Goal: Task Accomplishment & Management: Complete application form

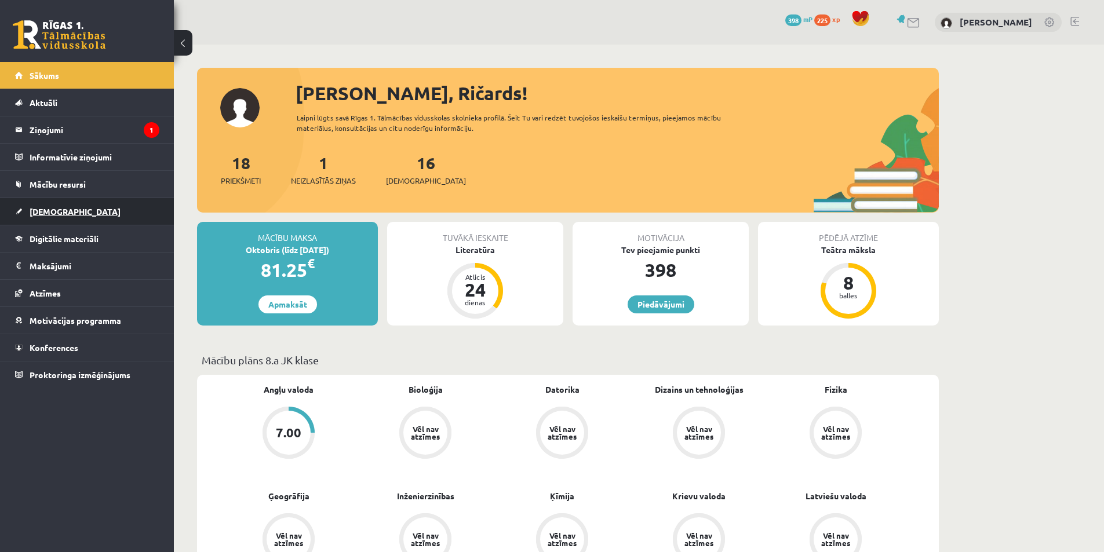
click at [60, 212] on span "[DEMOGRAPHIC_DATA]" at bounding box center [75, 211] width 91 height 10
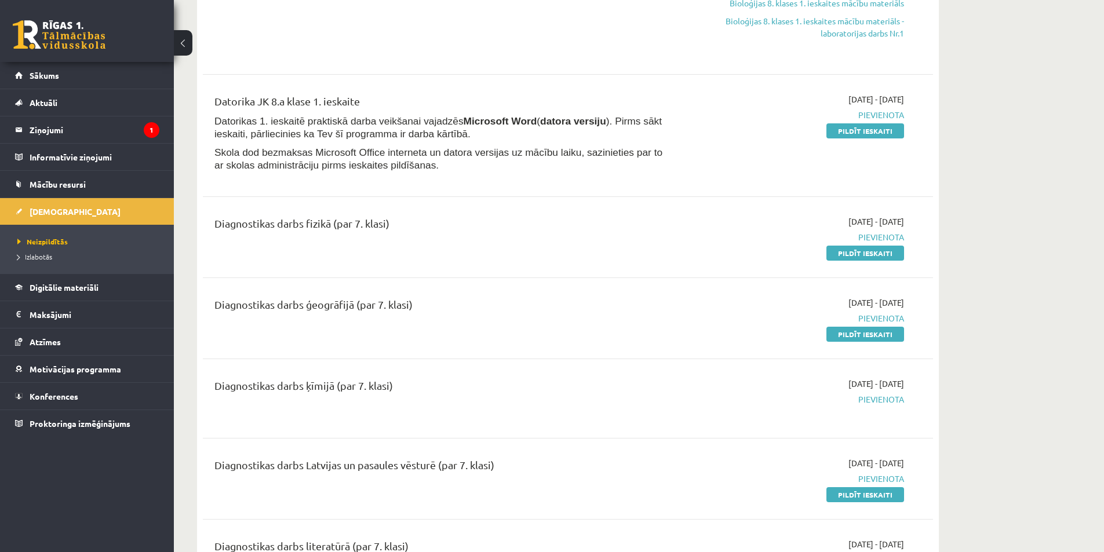
scroll to position [290, 0]
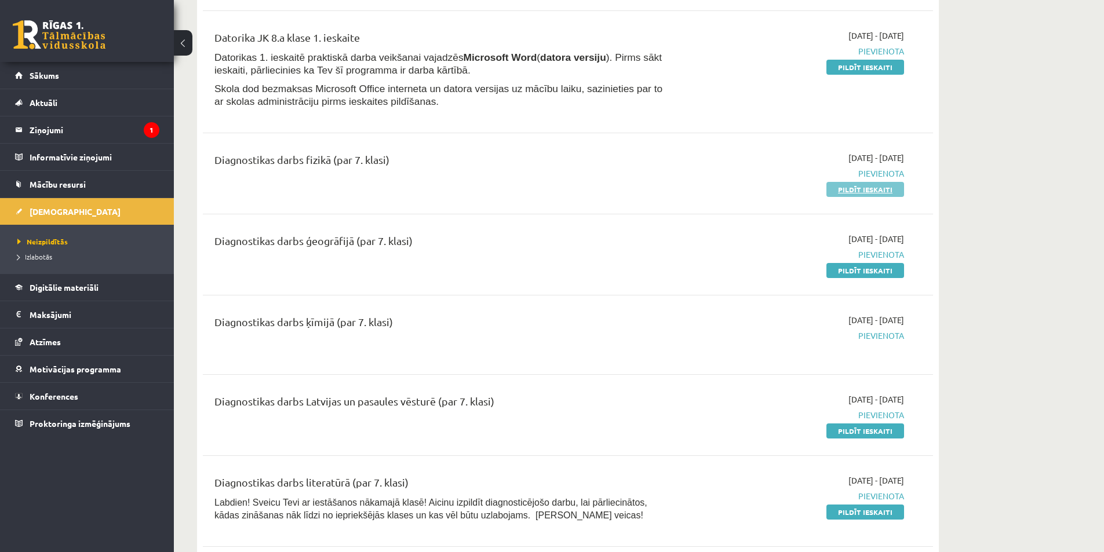
drag, startPoint x: 882, startPoint y: 207, endPoint x: 875, endPoint y: 190, distance: 18.2
click at [875, 190] on link "Pildīt ieskaiti" at bounding box center [866, 189] width 78 height 15
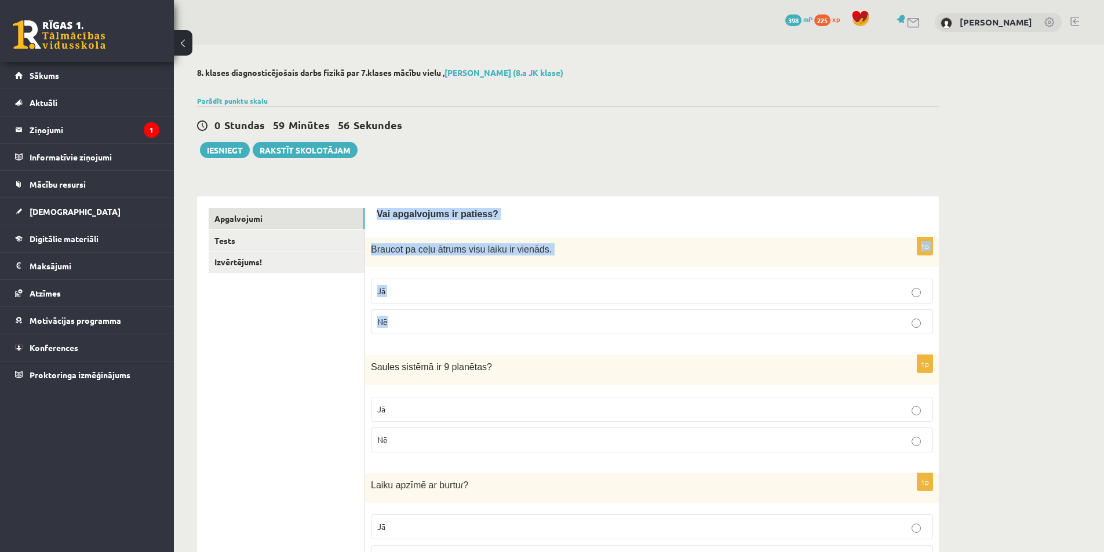
drag, startPoint x: 373, startPoint y: 209, endPoint x: 470, endPoint y: 322, distance: 148.8
copy form "Vai apgalvojums ir patiess? 1p Braucot pa ceļu ātrums visu laiku ir vienāds. Jā…"
click at [429, 322] on p "Nē" at bounding box center [652, 322] width 550 height 12
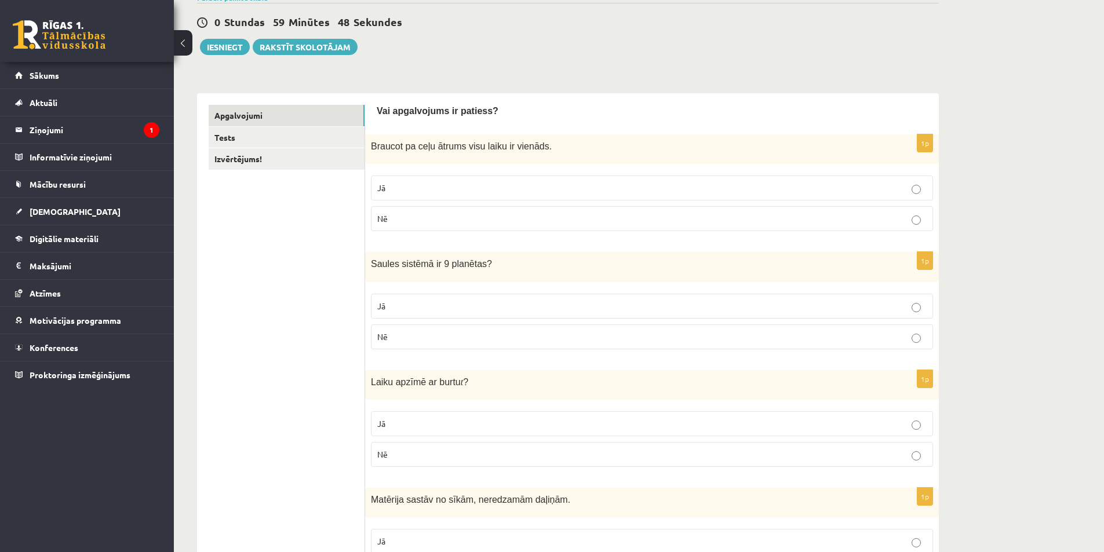
scroll to position [116, 0]
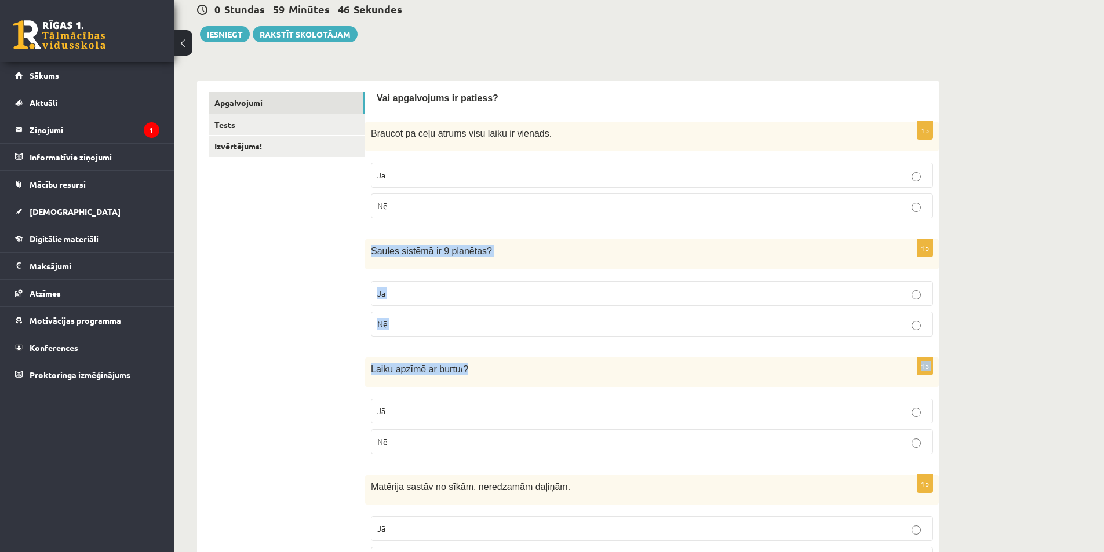
drag, startPoint x: 372, startPoint y: 245, endPoint x: 464, endPoint y: 352, distance: 141.0
drag, startPoint x: 432, startPoint y: 362, endPoint x: 424, endPoint y: 347, distance: 17.4
click at [431, 363] on div "Laiku apzīmē ar burtu t ?" at bounding box center [652, 373] width 574 height 30
click at [422, 342] on div "1p Saules sistēmā ir 9 planētas ? Jā Nē" at bounding box center [652, 292] width 574 height 106
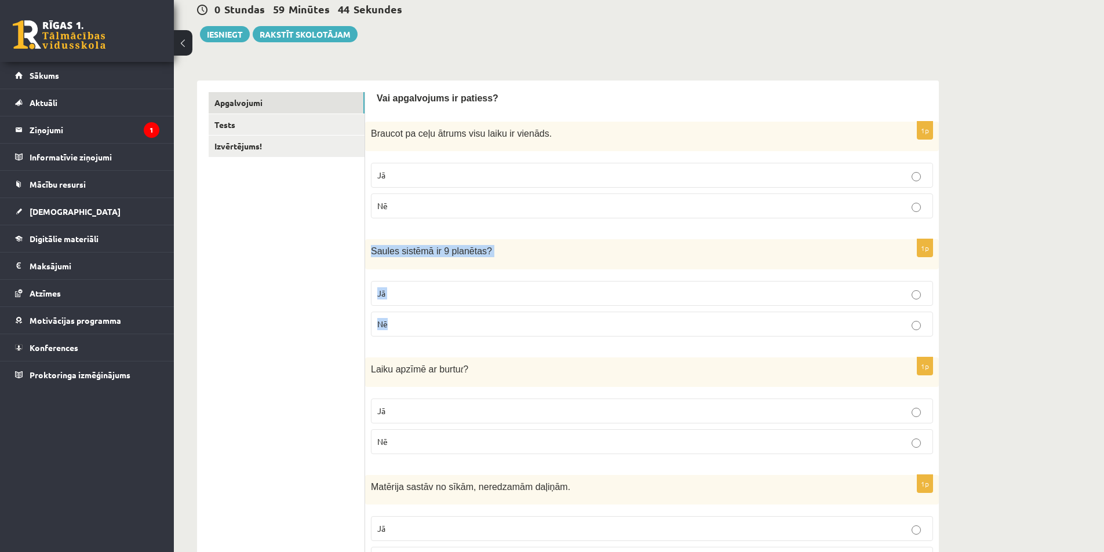
drag, startPoint x: 370, startPoint y: 250, endPoint x: 433, endPoint y: 332, distance: 103.0
click at [433, 332] on div "1p Saules sistēmā ir 9 planētas ? Jā Nē" at bounding box center [652, 292] width 574 height 106
copy div "Saules sistēmā ir 9 planētas ? Jā Nē"
click at [409, 322] on p "Nē" at bounding box center [652, 324] width 550 height 12
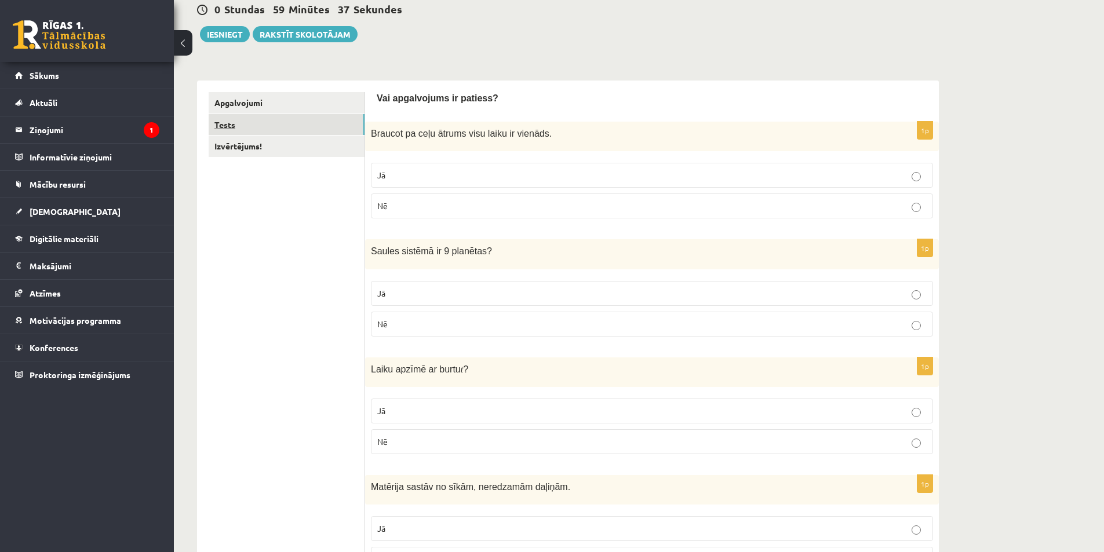
click at [279, 119] on link "Tests" at bounding box center [287, 124] width 156 height 21
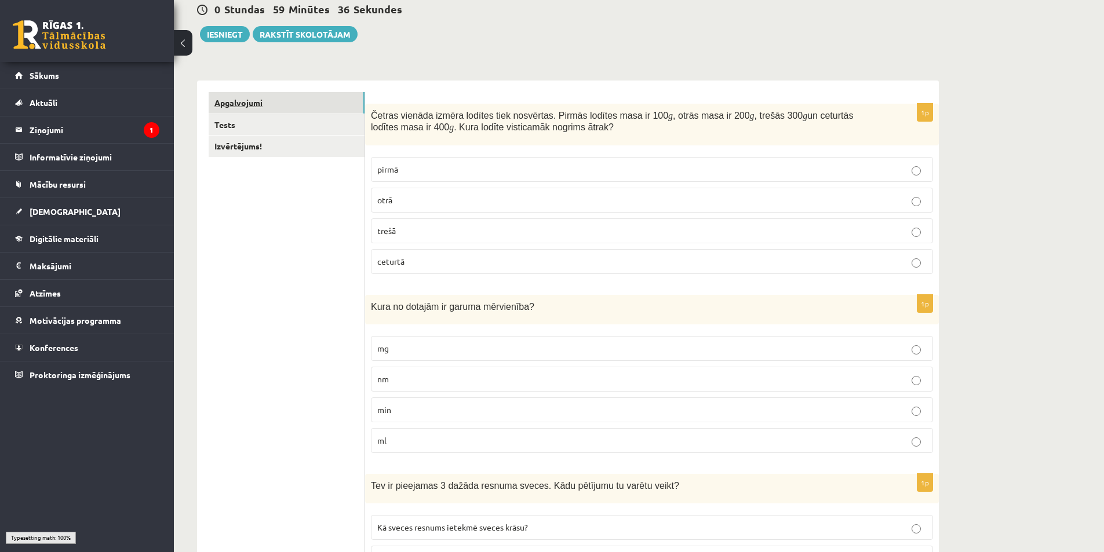
click at [279, 100] on link "Apgalvojumi" at bounding box center [287, 102] width 156 height 21
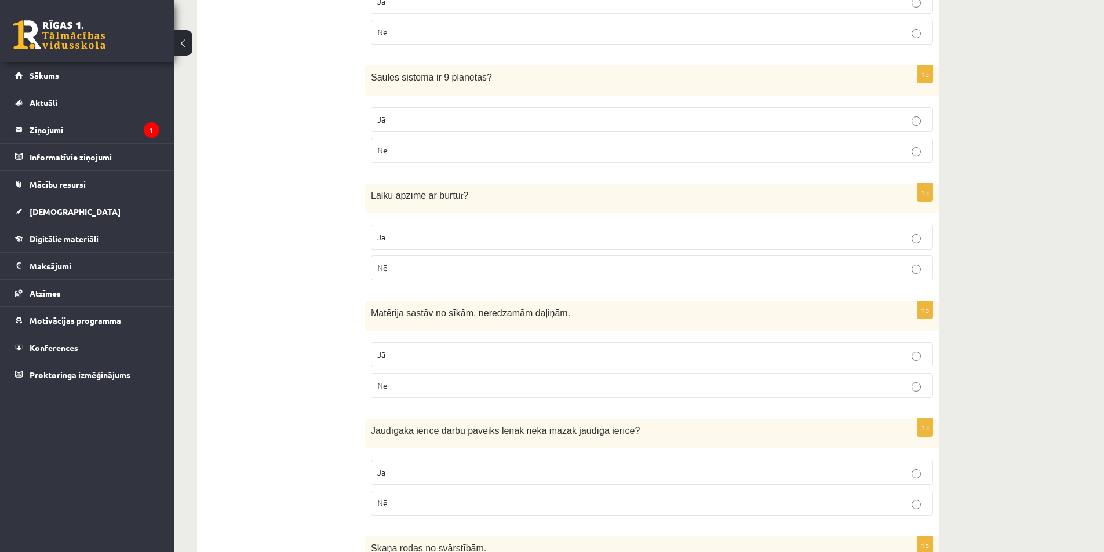
scroll to position [348, 0]
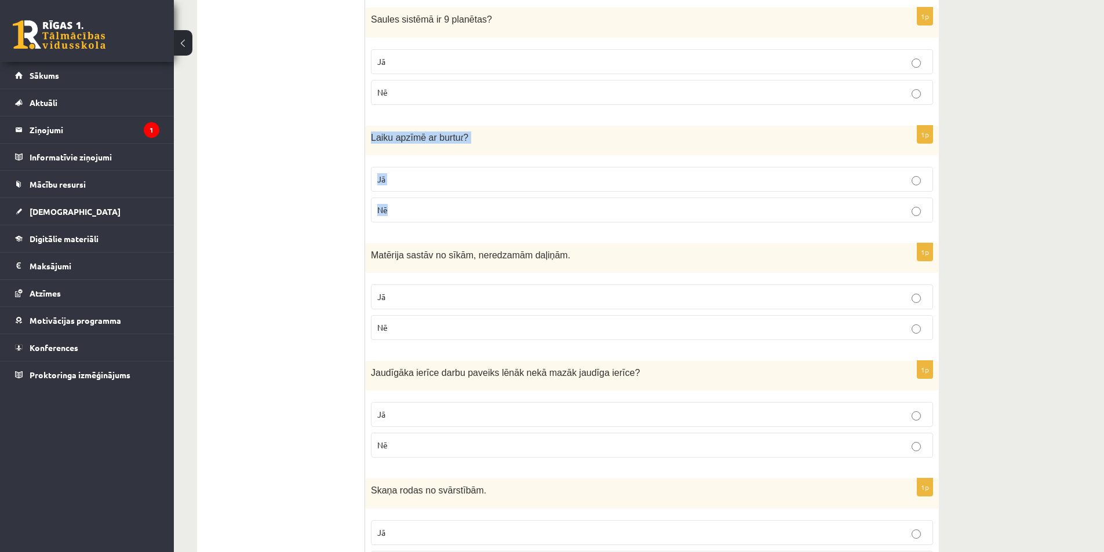
drag, startPoint x: 369, startPoint y: 132, endPoint x: 446, endPoint y: 227, distance: 121.6
click at [446, 227] on div "1p Laiku apzīmē ar burtu t ? Jā Nē" at bounding box center [652, 179] width 574 height 106
copy div "Laiku apzīmē ar burtu t ? Jā Nē"
click at [410, 299] on p "Jā" at bounding box center [652, 297] width 550 height 12
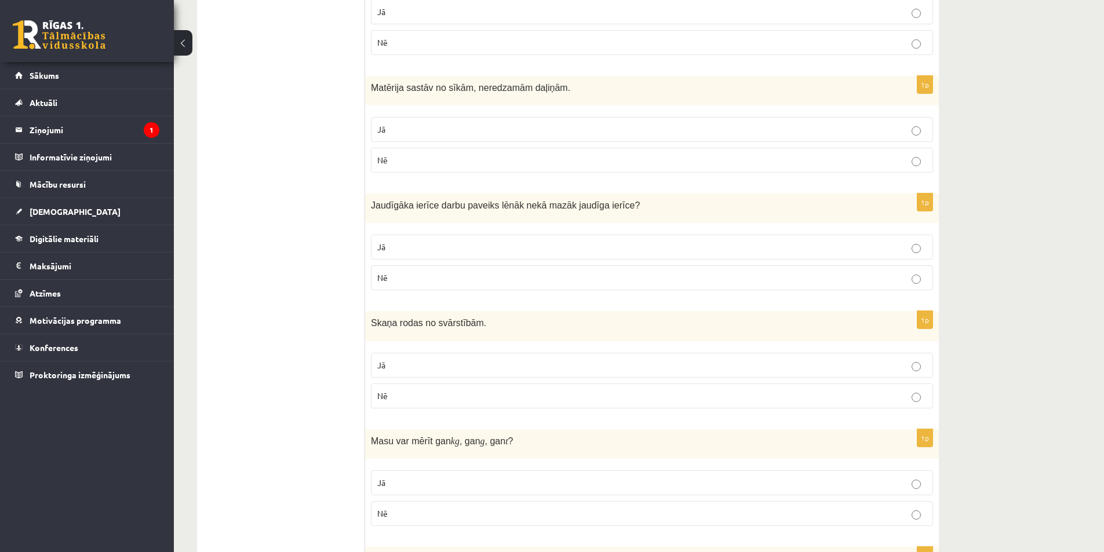
scroll to position [522, 0]
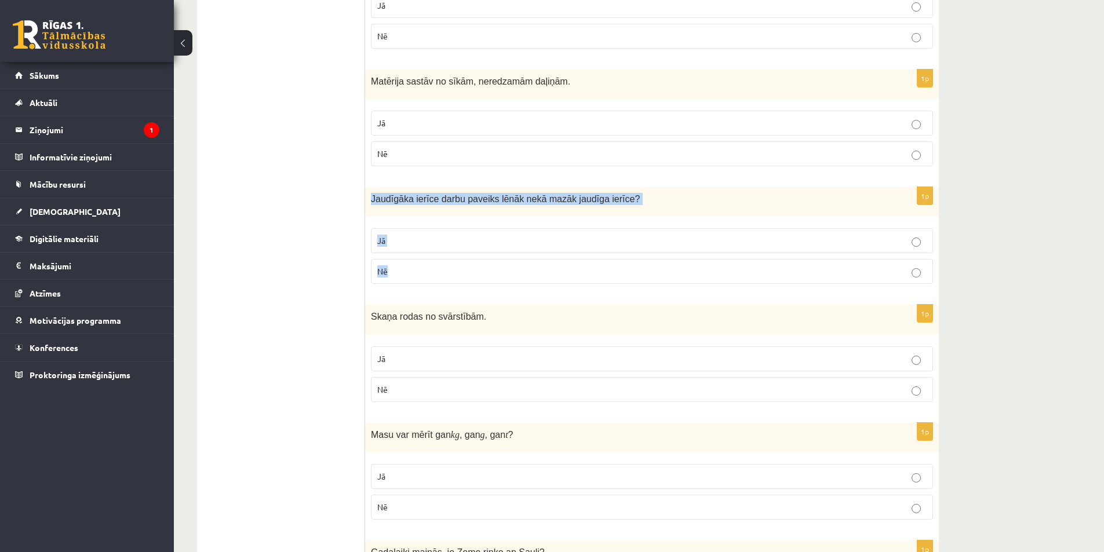
drag, startPoint x: 369, startPoint y: 190, endPoint x: 457, endPoint y: 273, distance: 121.0
click at [457, 273] on div "1p Jaudīgāka ierīce darbu paveiks lēnāk nekā mazāk jaudīga ierīce ? Jā Nē" at bounding box center [652, 240] width 574 height 106
copy div "Jaudīgāka ierīce darbu paveiks lēnāk nekā mazāk jaudīga ierīce ? Jā Nē"
click at [397, 267] on p "Nē" at bounding box center [652, 272] width 550 height 12
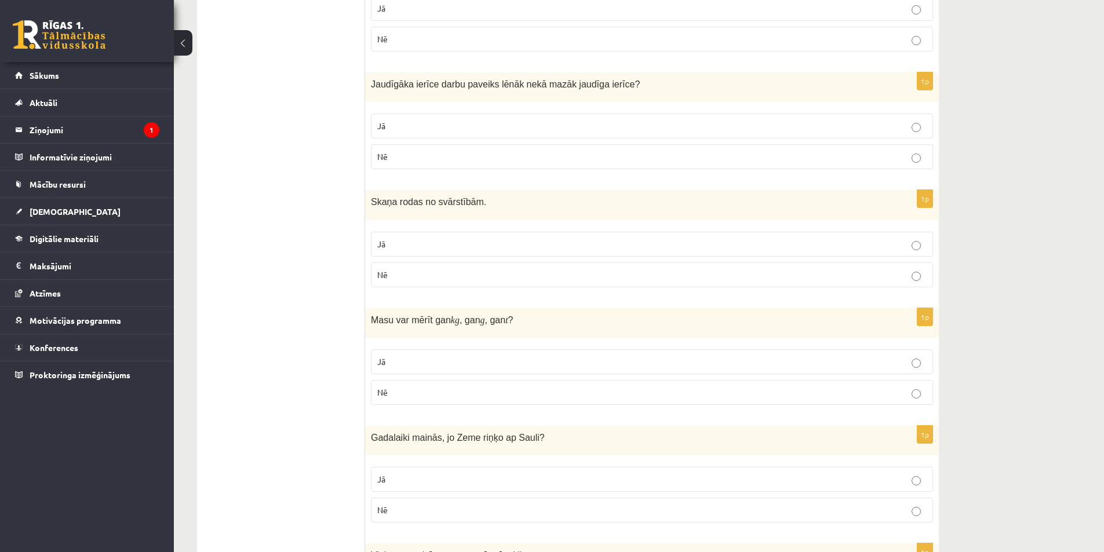
scroll to position [638, 0]
drag, startPoint x: 378, startPoint y: 193, endPoint x: 472, endPoint y: 281, distance: 129.2
click at [472, 281] on div "1p Skaņa rodas no svārstībām. Jā Nē" at bounding box center [652, 242] width 574 height 106
click at [390, 242] on p "Jā" at bounding box center [652, 243] width 550 height 12
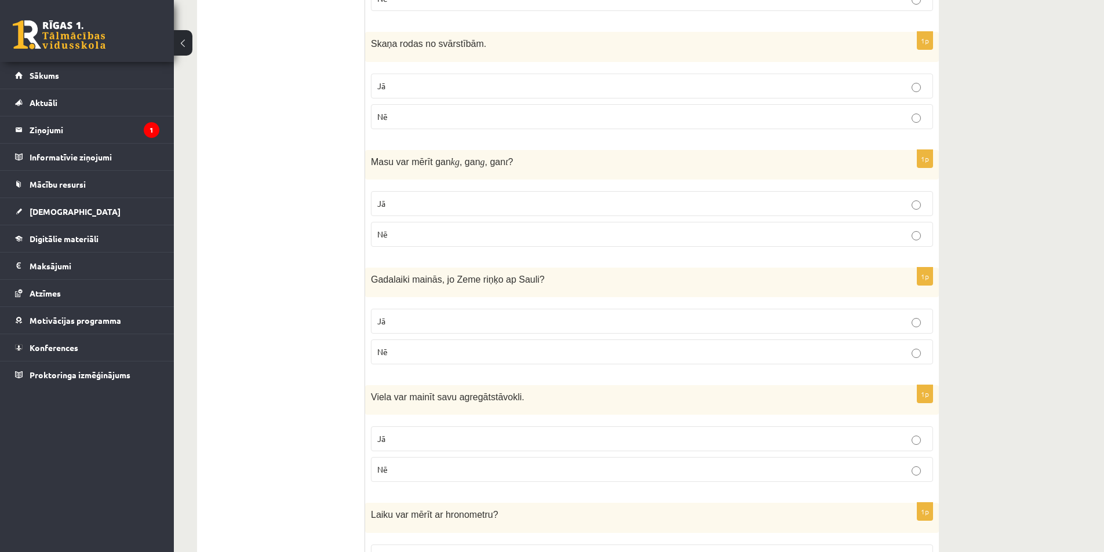
scroll to position [812, 0]
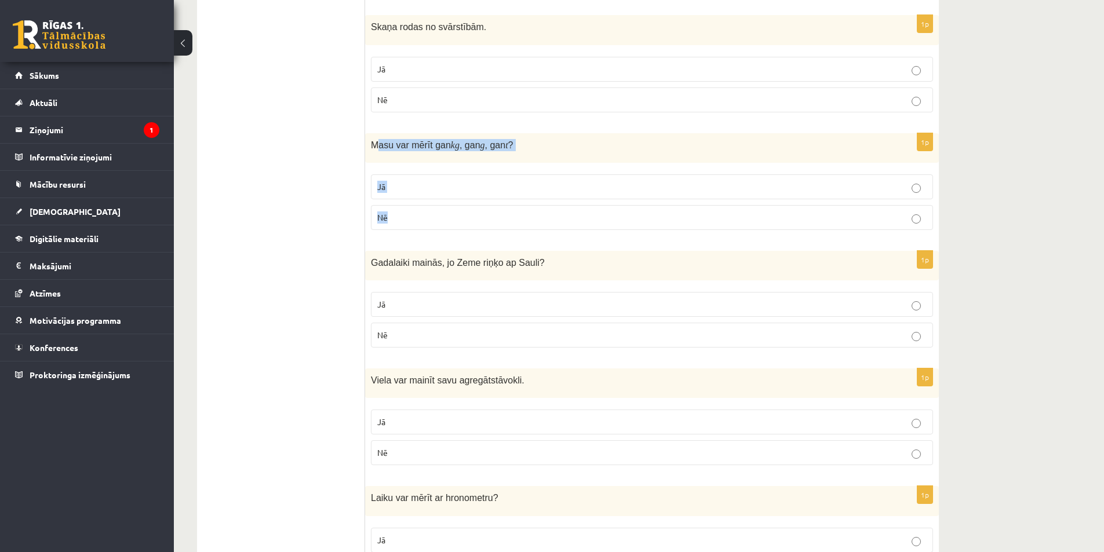
drag, startPoint x: 375, startPoint y: 140, endPoint x: 456, endPoint y: 215, distance: 110.4
click at [456, 215] on div "1p Masu var mērīt gan kg , gan g , gan t ? Jā Nē" at bounding box center [652, 186] width 574 height 106
copy div "asu var mērīt gan kg , gan g , gan t ? Jā Nē"
click at [399, 227] on label "Nē" at bounding box center [652, 217] width 562 height 25
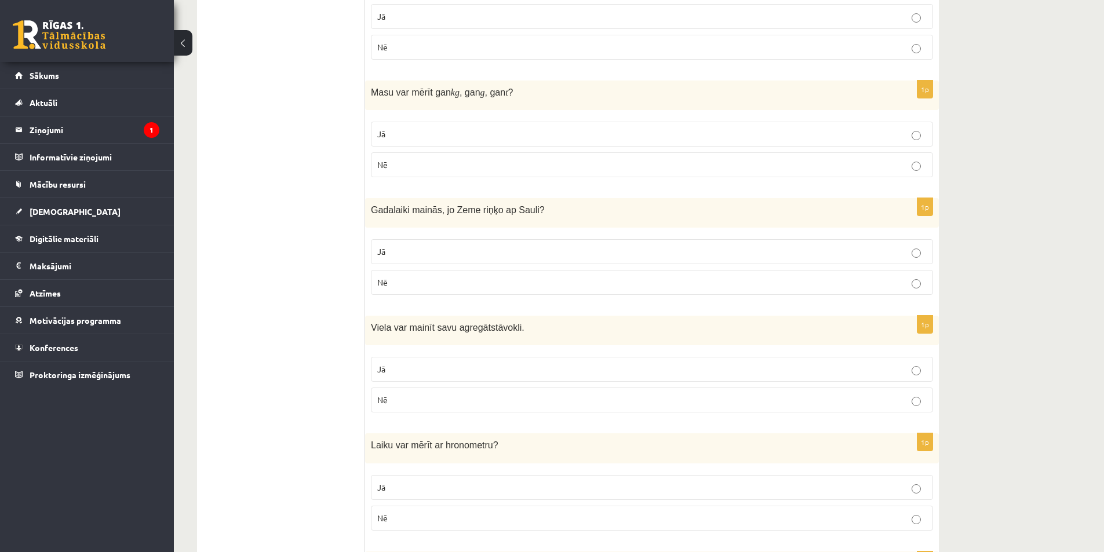
scroll to position [928, 0]
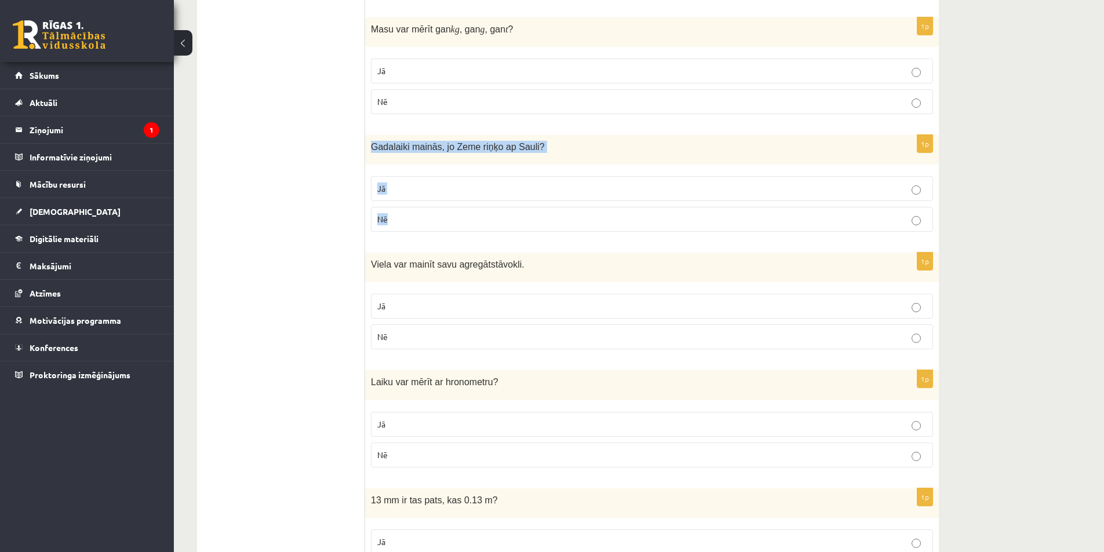
drag, startPoint x: 372, startPoint y: 140, endPoint x: 461, endPoint y: 214, distance: 116.1
click at [461, 214] on div "1p Gadalaiki mainās, jo Zeme riņķo ap Sauli? Jā Nē" at bounding box center [652, 188] width 574 height 106
copy div "Gadalaiki mainās, jo Zeme riņķo ap Sauli? Jā Nē"
click at [414, 191] on p "Jā" at bounding box center [652, 189] width 550 height 12
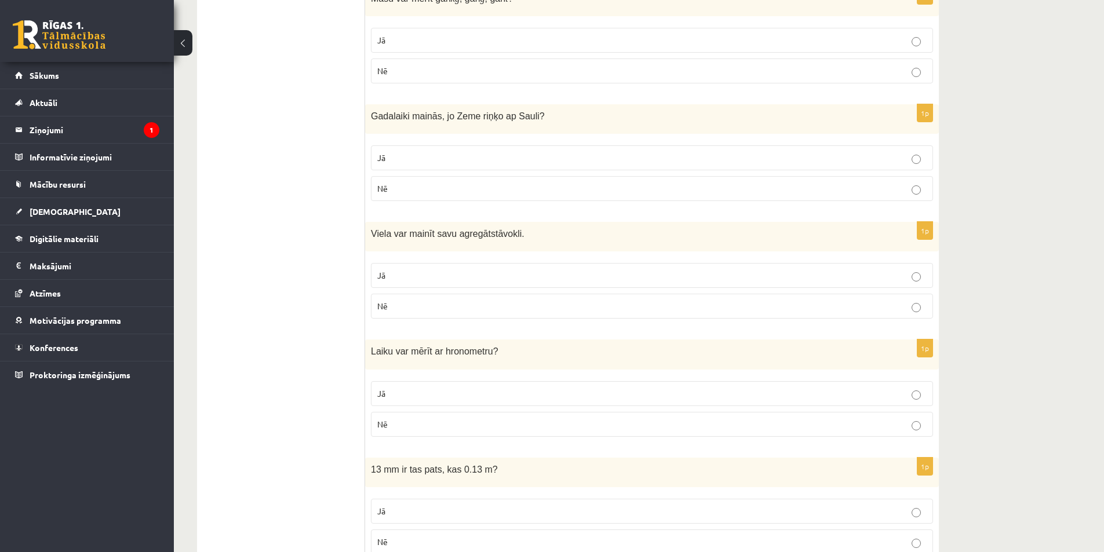
scroll to position [986, 0]
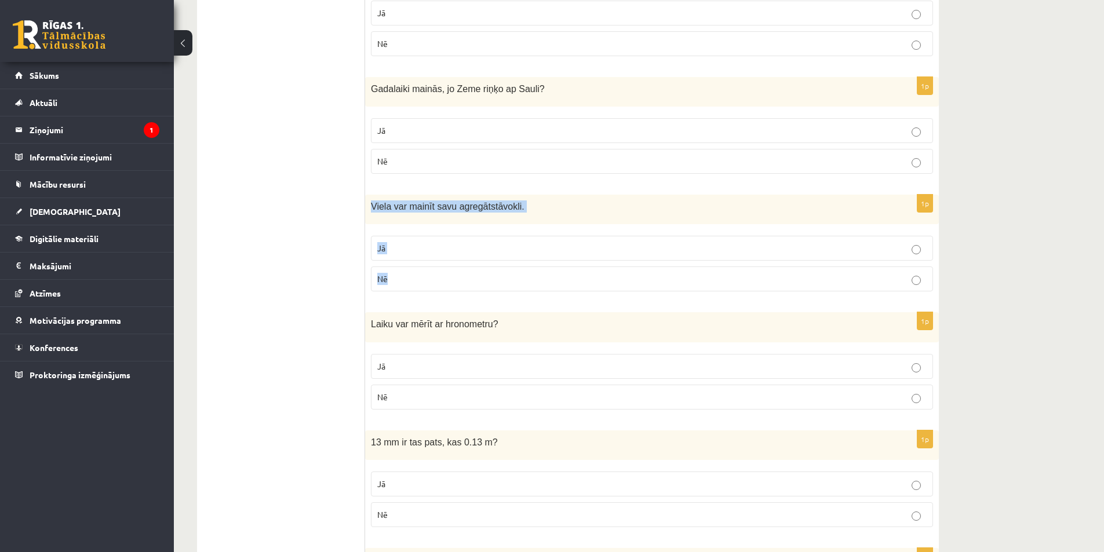
drag, startPoint x: 370, startPoint y: 209, endPoint x: 452, endPoint y: 282, distance: 108.8
click at [452, 282] on div "1p Viela var mainīt savu agregātstāvokli. Jā Nē" at bounding box center [652, 248] width 574 height 106
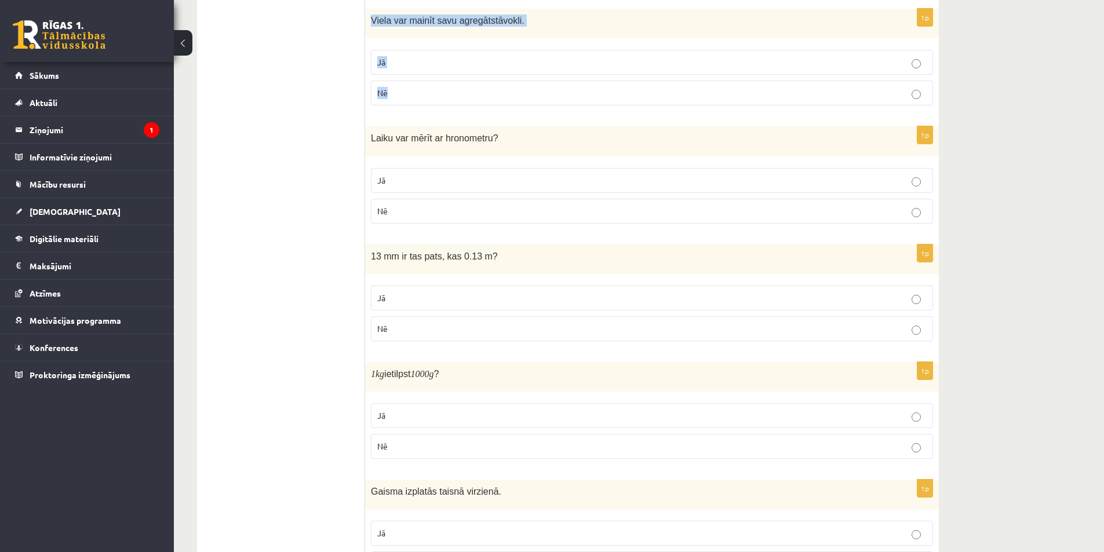
scroll to position [1101, 0]
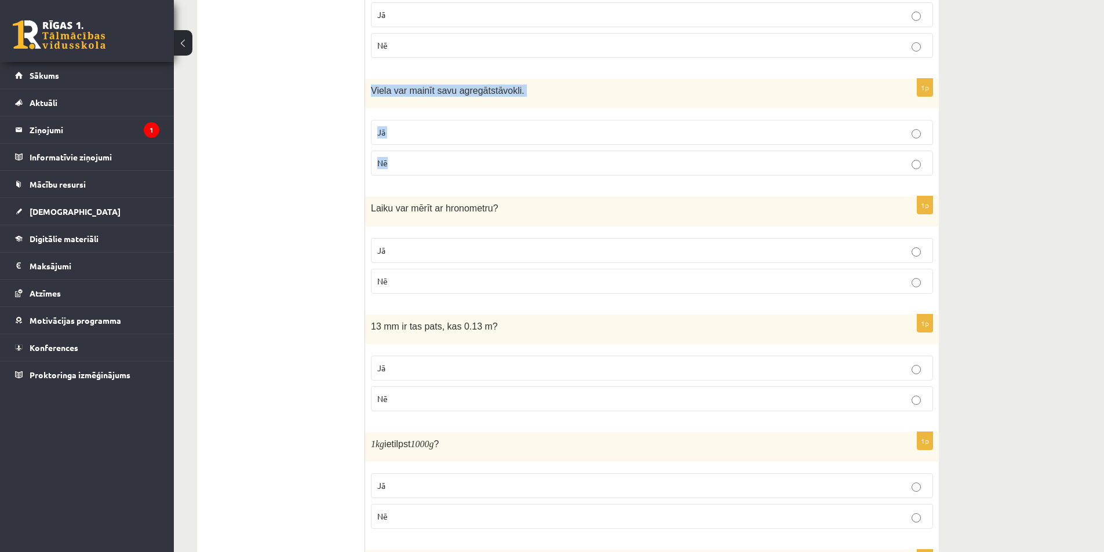
click at [416, 128] on p "Jā" at bounding box center [652, 132] width 550 height 12
drag, startPoint x: 368, startPoint y: 201, endPoint x: 434, endPoint y: 279, distance: 102.4
click at [434, 279] on div "1p Laiku var mērīt ar hronometru? Jā Nē" at bounding box center [652, 250] width 574 height 106
copy div "Laiku var mērīt ar hronometru? Jā Nē"
click at [393, 258] on label "Jā" at bounding box center [652, 250] width 562 height 25
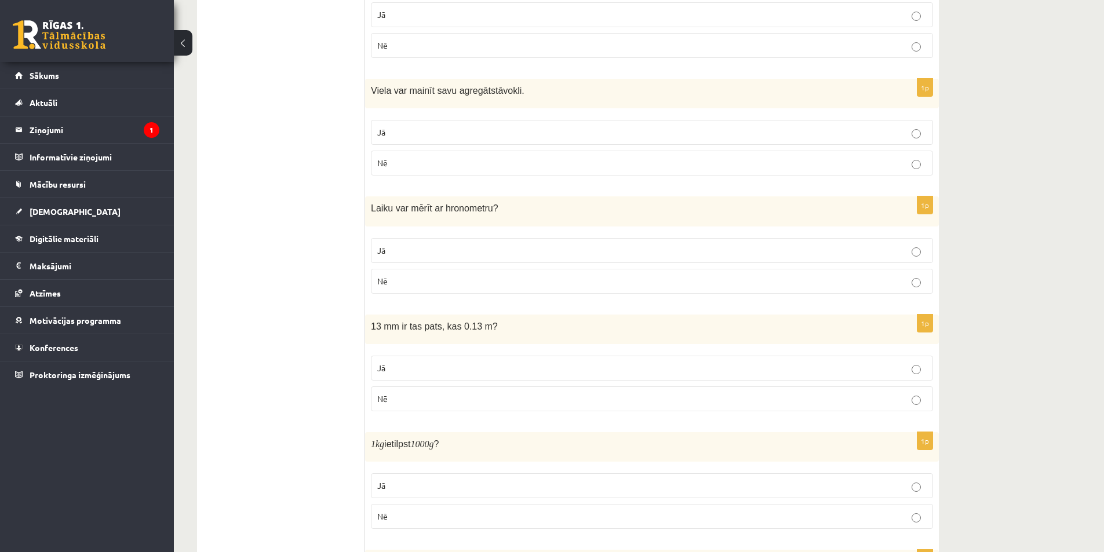
scroll to position [1159, 0]
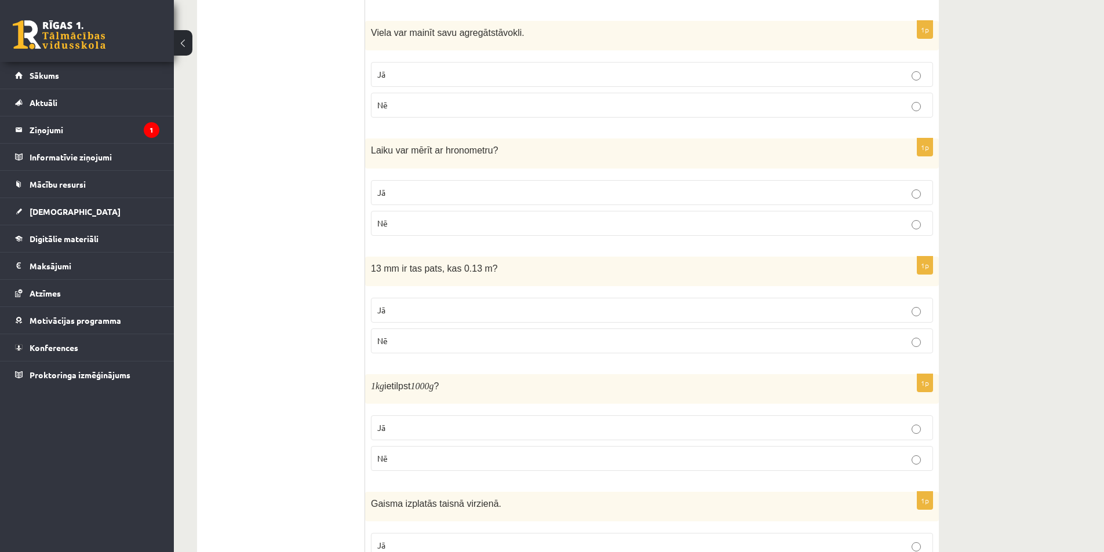
drag, startPoint x: 361, startPoint y: 262, endPoint x: 437, endPoint y: 350, distance: 116.3
click at [437, 350] on div "**********" at bounding box center [568, 236] width 742 height 2398
drag, startPoint x: 435, startPoint y: 293, endPoint x: 408, endPoint y: 282, distance: 29.6
click at [433, 293] on fieldset "Jā Nē" at bounding box center [652, 324] width 562 height 65
click at [391, 276] on div "13 mm ir tas pats, kas 0.13 m?" at bounding box center [652, 272] width 574 height 30
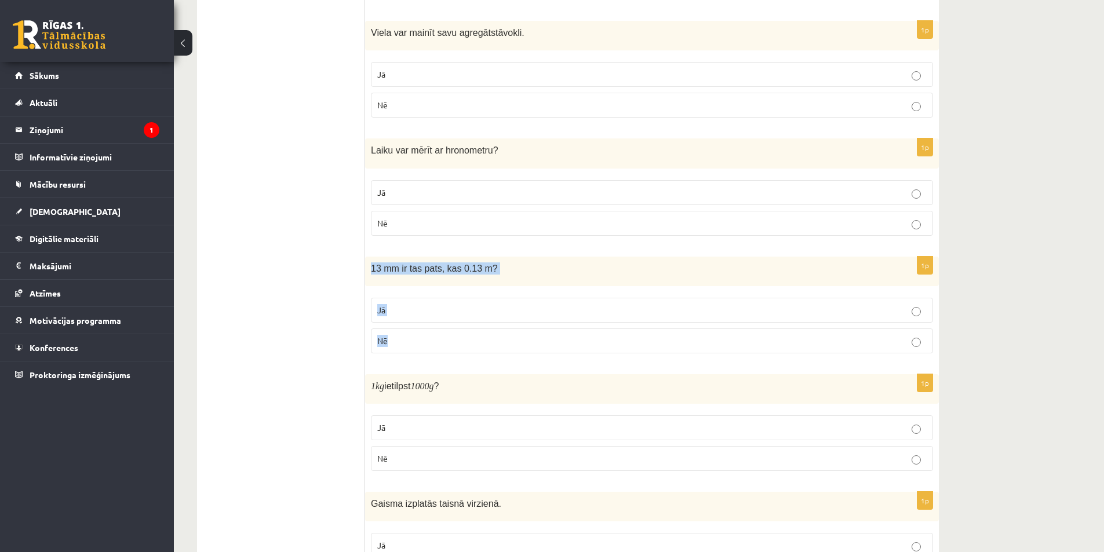
drag, startPoint x: 370, startPoint y: 267, endPoint x: 457, endPoint y: 343, distance: 115.5
click at [457, 343] on div "1p 13 mm ir tas pats, kas 0.13 m? Jā Nē" at bounding box center [652, 310] width 574 height 106
copy div "13 mm ir tas pats, kas 0.13 m? Jā Nē"
click at [437, 341] on p "Nē" at bounding box center [652, 341] width 550 height 12
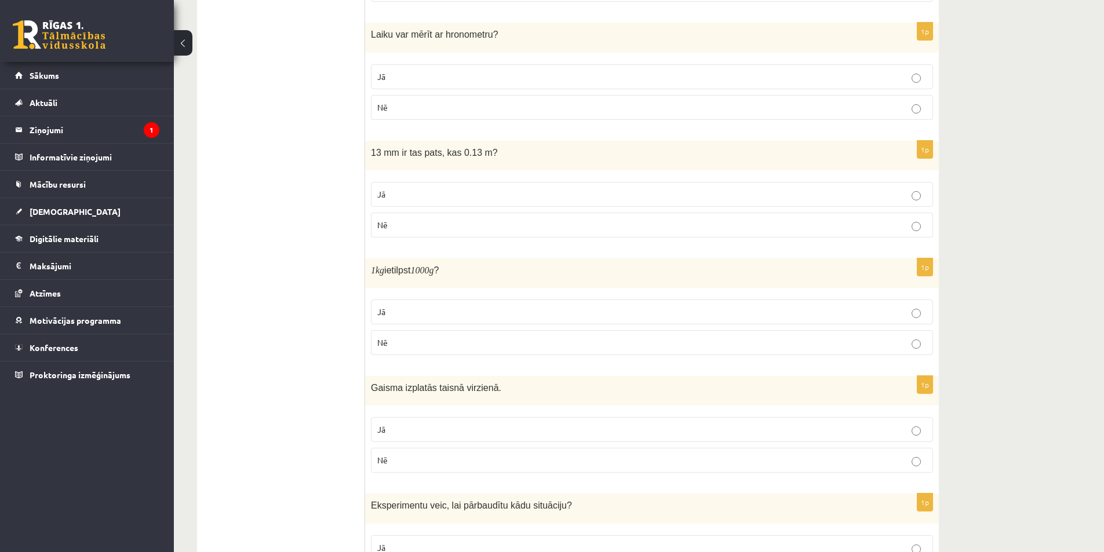
scroll to position [1333, 0]
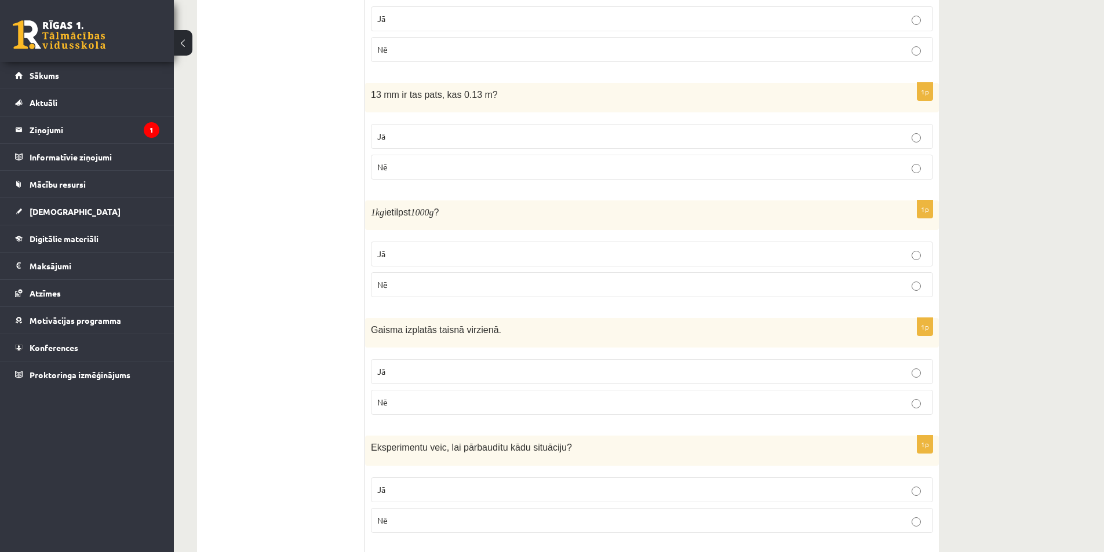
click at [401, 257] on p "Jā" at bounding box center [652, 254] width 550 height 12
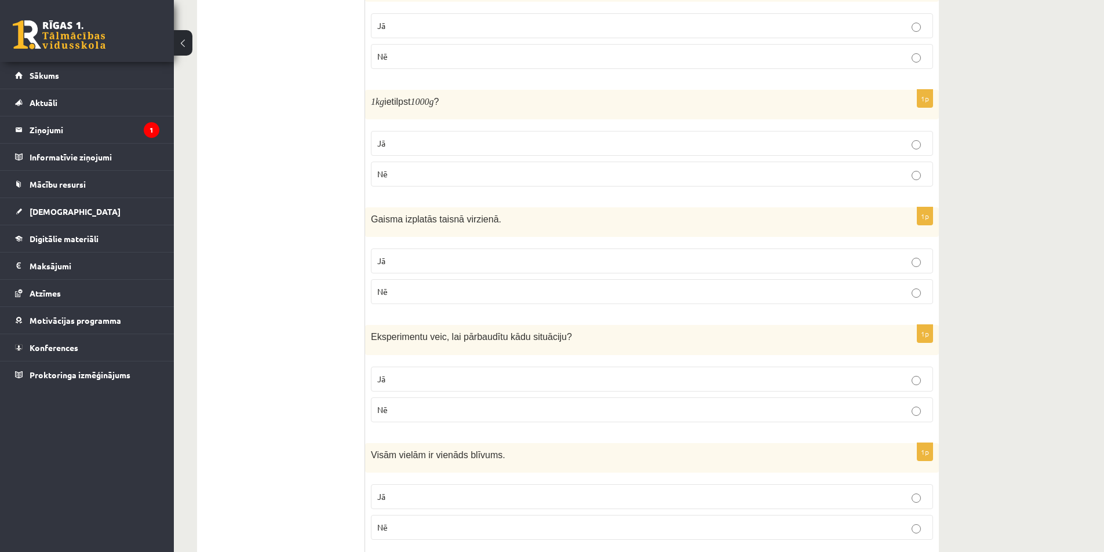
scroll to position [1449, 0]
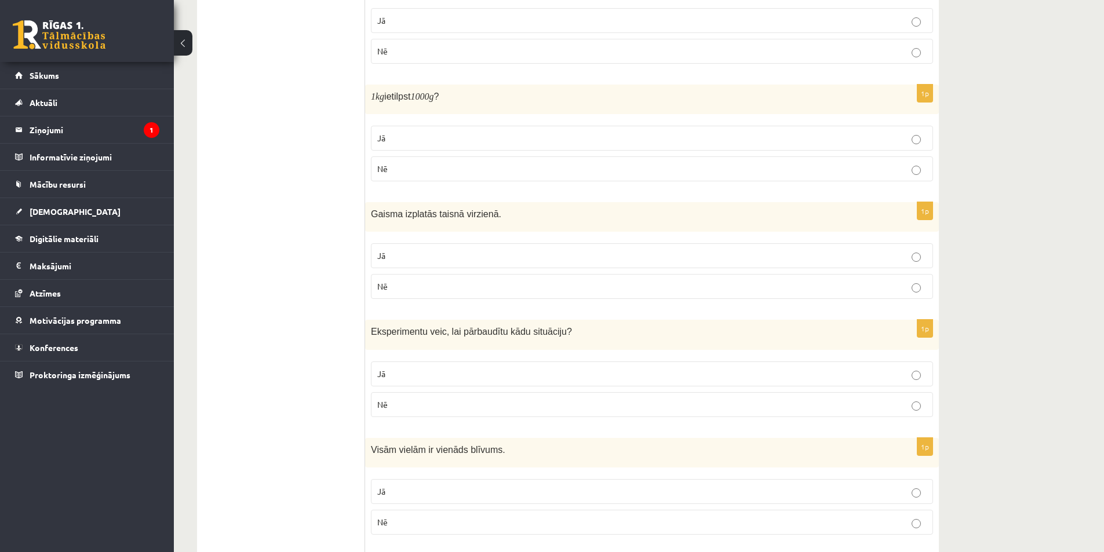
drag, startPoint x: 365, startPoint y: 209, endPoint x: 423, endPoint y: 269, distance: 83.6
click at [411, 228] on div "Gaisma izplatās taisnā virzienā." at bounding box center [652, 217] width 574 height 30
copy div "Gaisma izplatās taisnā virzienā. Jā Nē"
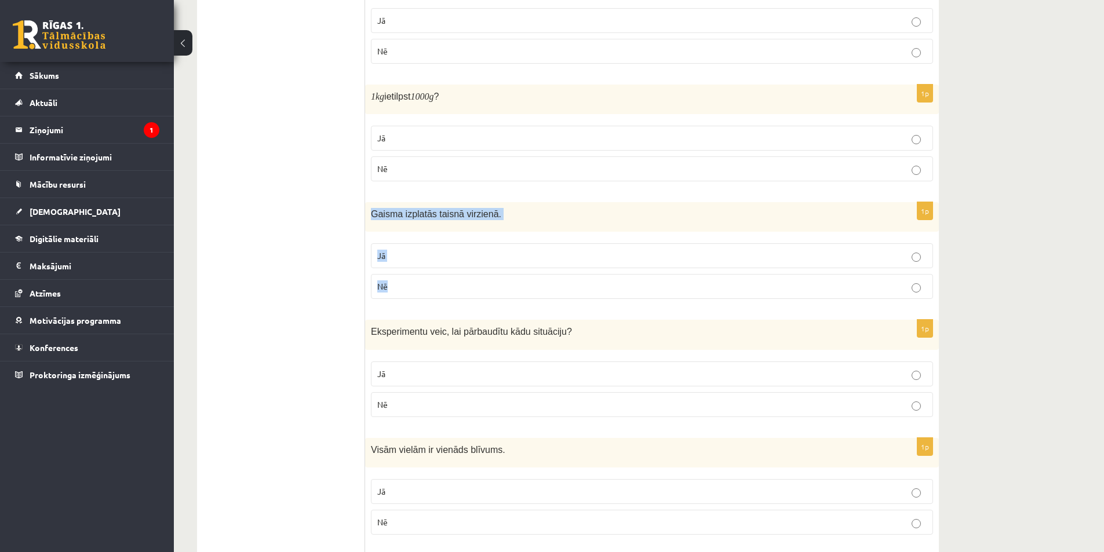
drag, startPoint x: 374, startPoint y: 211, endPoint x: 451, endPoint y: 278, distance: 101.9
click at [451, 278] on div "1p Gaisma izplatās taisnā virzienā. Jā Nē" at bounding box center [652, 255] width 574 height 106
click at [405, 259] on p "Jā" at bounding box center [652, 256] width 550 height 12
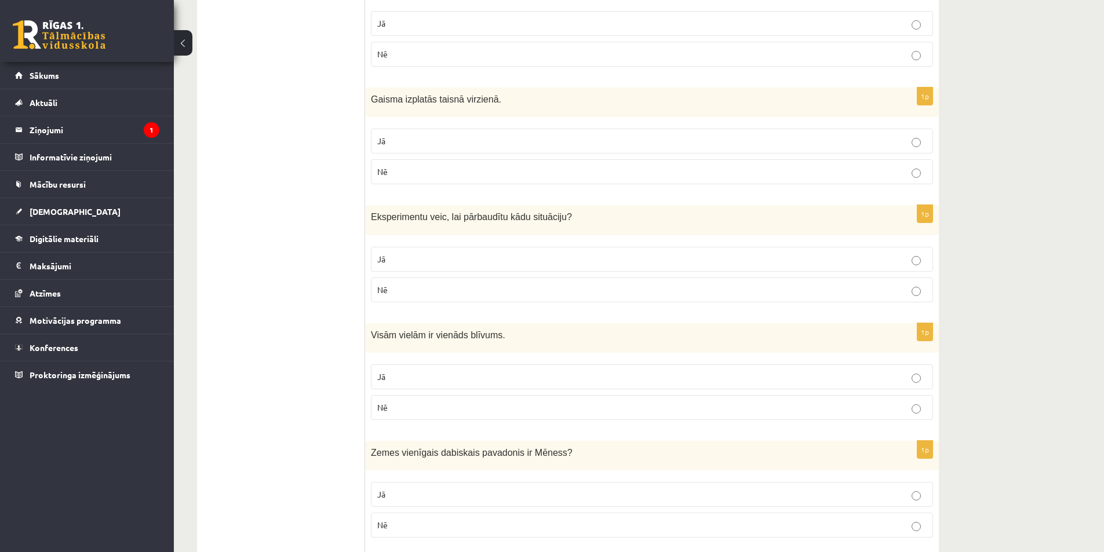
scroll to position [1565, 0]
drag, startPoint x: 366, startPoint y: 208, endPoint x: 420, endPoint y: 290, distance: 98.7
click at [420, 290] on div "1p Eksperimentu veic, lai pārbaudītu kādu situāciju ? Jā Nē" at bounding box center [652, 257] width 574 height 106
copy div "Eksperimentu veic, lai pārbaudītu kādu situāciju ? Jā Nē"
click at [412, 262] on p "Jā" at bounding box center [652, 258] width 550 height 12
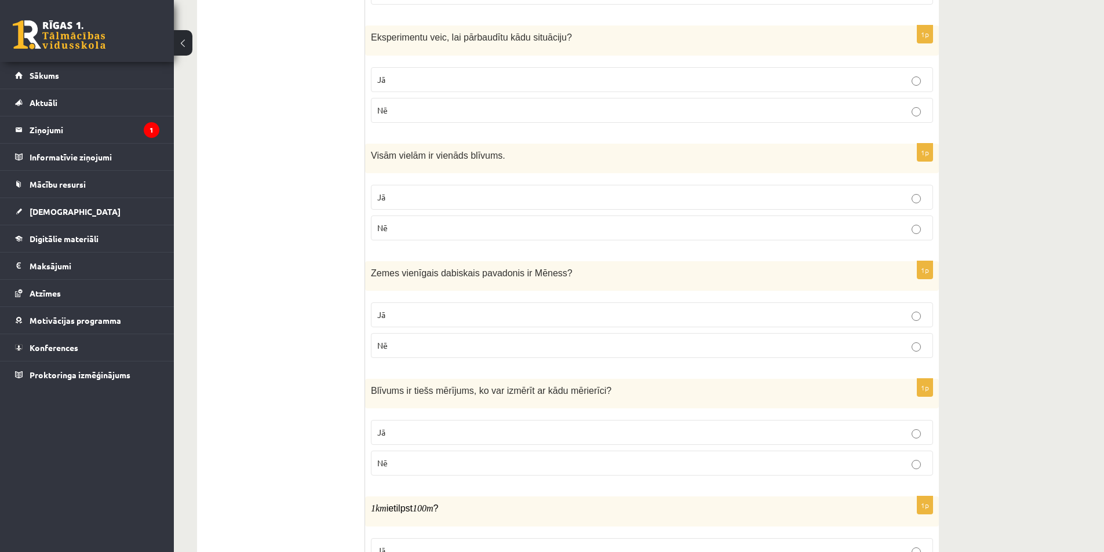
scroll to position [1797, 0]
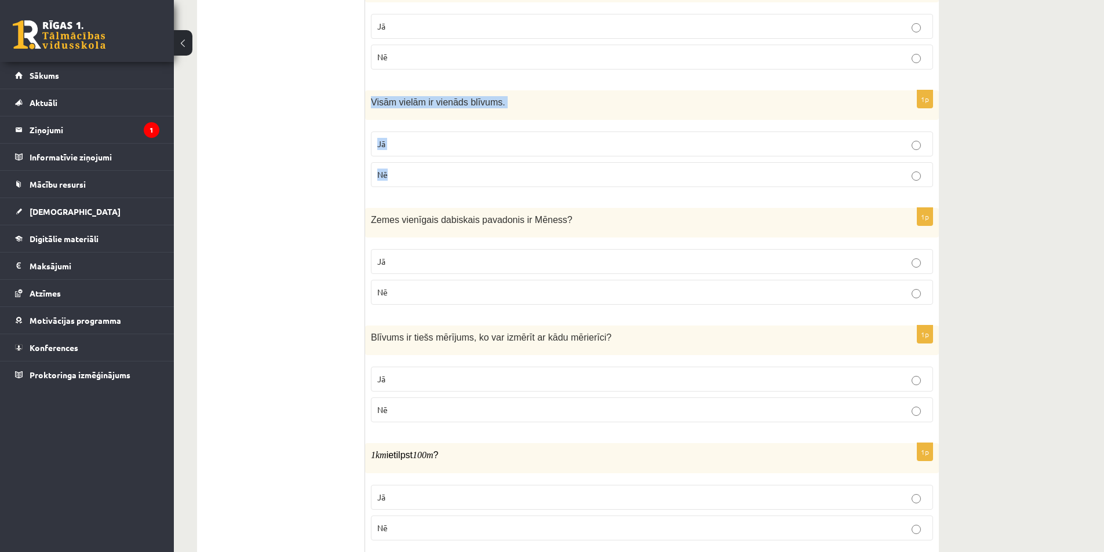
drag, startPoint x: 372, startPoint y: 100, endPoint x: 438, endPoint y: 177, distance: 101.2
click at [438, 177] on div "1p Visām vielām ir vienāds blīvums. Jā Nē" at bounding box center [652, 143] width 574 height 106
drag, startPoint x: 401, startPoint y: 183, endPoint x: 399, endPoint y: 226, distance: 42.9
click at [401, 183] on label "Nē" at bounding box center [652, 174] width 562 height 25
drag, startPoint x: 375, startPoint y: 211, endPoint x: 423, endPoint y: 242, distance: 57.1
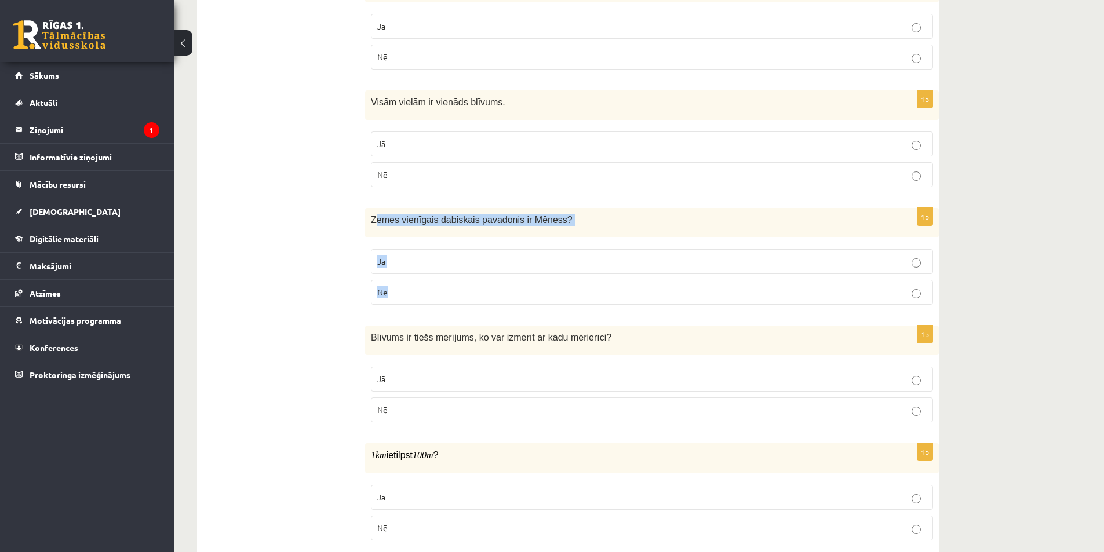
click at [452, 288] on div "1p Zemes vienīgais dabiskais pavadonis ir Mēness ? Jā Nē" at bounding box center [652, 261] width 574 height 106
click at [421, 238] on div "Zemes vienīgais dabiskais pavadonis ir Mēness ?" at bounding box center [652, 223] width 574 height 30
drag, startPoint x: 372, startPoint y: 215, endPoint x: 428, endPoint y: 285, distance: 89.1
click at [428, 285] on div "1p Zemes vienīgais dabiskais pavadonis ir Mēness ? Jā Nē" at bounding box center [652, 261] width 574 height 106
click at [467, 259] on p "Jā" at bounding box center [652, 262] width 550 height 12
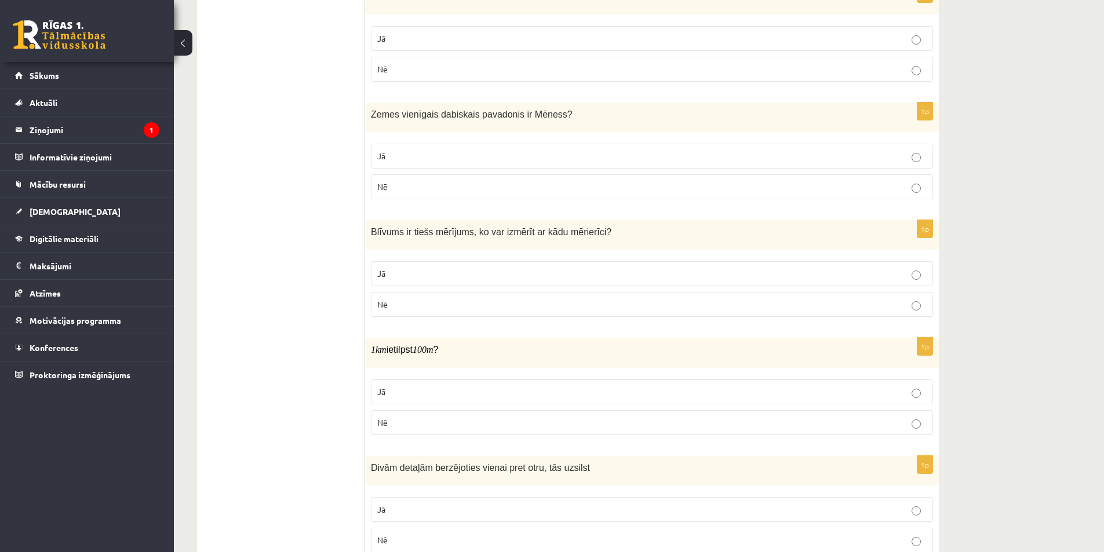
scroll to position [1913, 0]
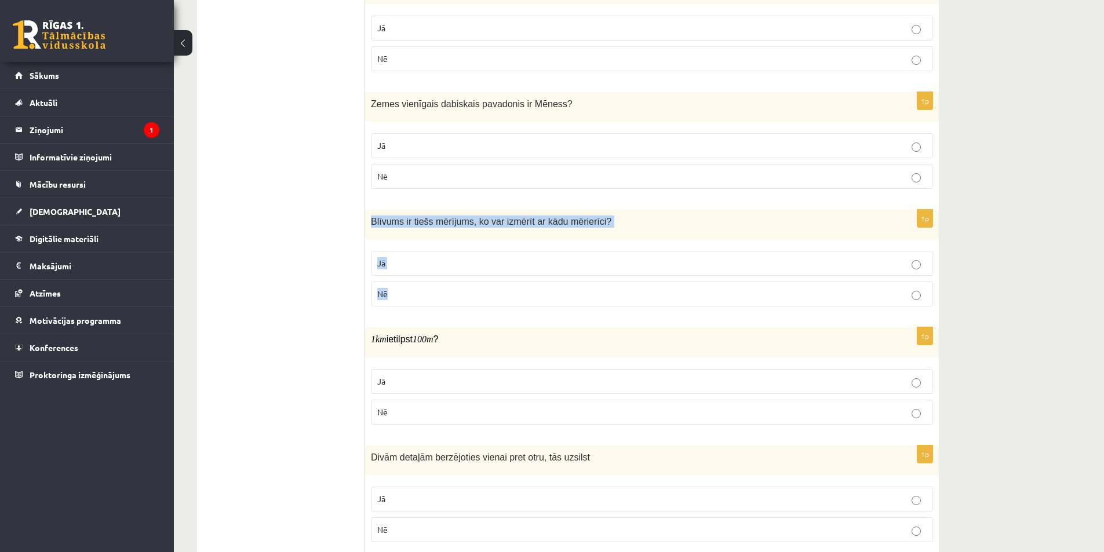
drag, startPoint x: 369, startPoint y: 220, endPoint x: 438, endPoint y: 286, distance: 95.9
click at [438, 286] on div "1p Blīvums ir tiešs mērījums, ko var izmērīt ar kādu mērierīci ? Jā Nē" at bounding box center [652, 263] width 574 height 106
click at [391, 297] on p "Nē" at bounding box center [652, 294] width 550 height 12
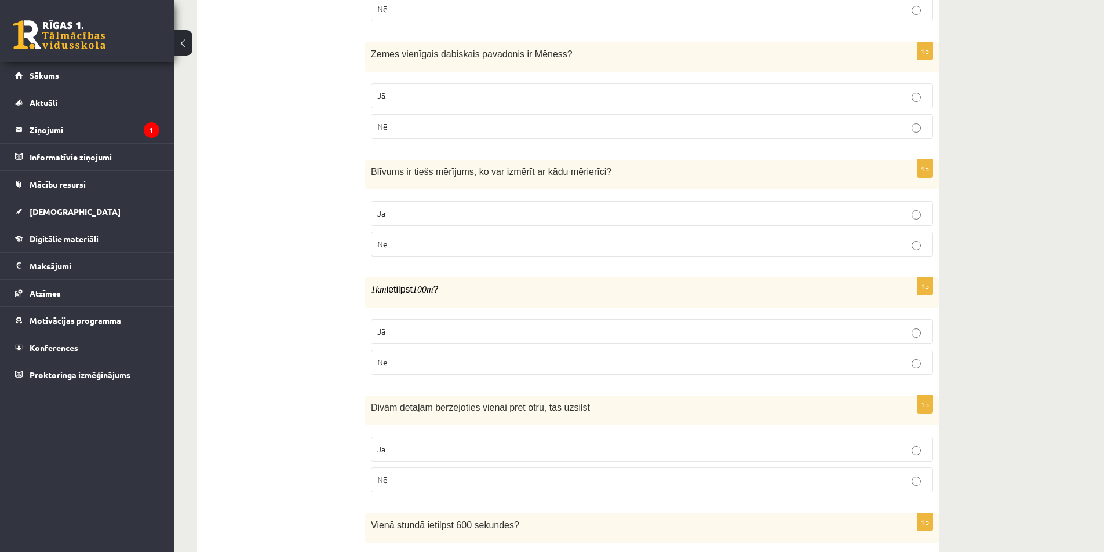
scroll to position [2029, 0]
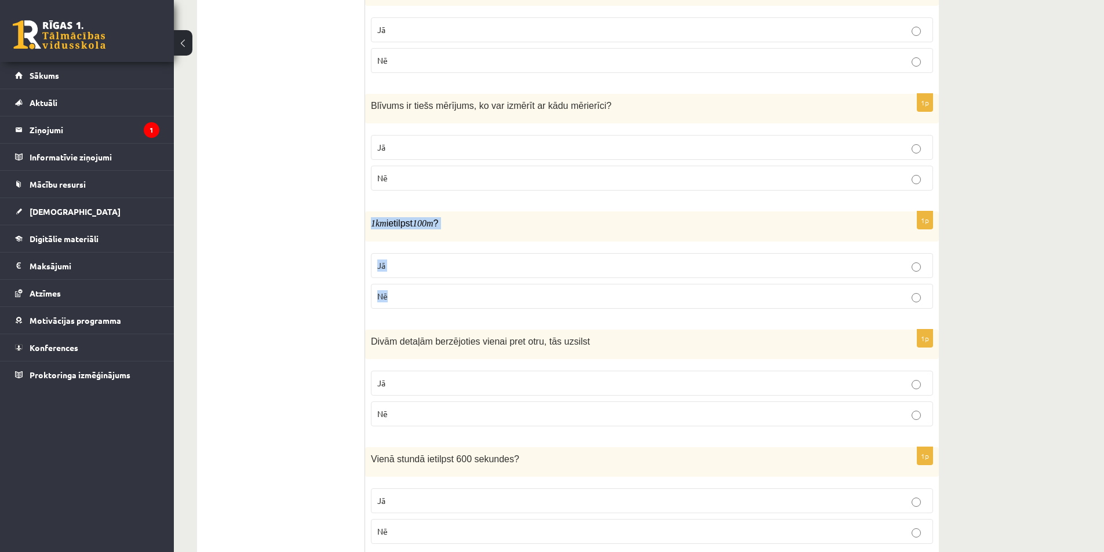
drag, startPoint x: 375, startPoint y: 216, endPoint x: 431, endPoint y: 312, distance: 111.8
click at [431, 312] on div "1p 1 km ietilpst 100 m ? Jā Nē" at bounding box center [652, 265] width 574 height 106
click at [416, 304] on label "Nē" at bounding box center [652, 296] width 562 height 25
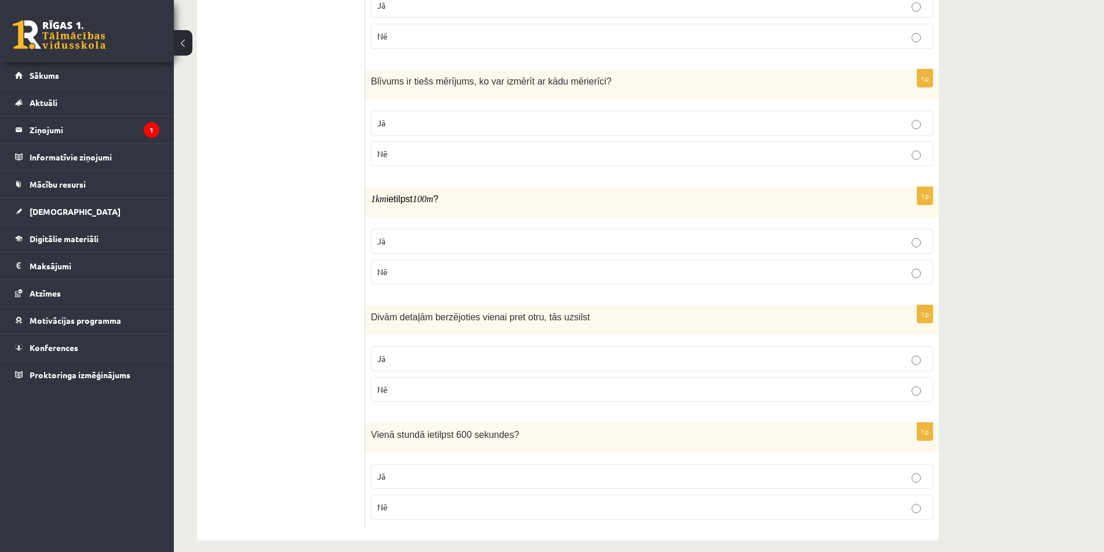
scroll to position [2067, 0]
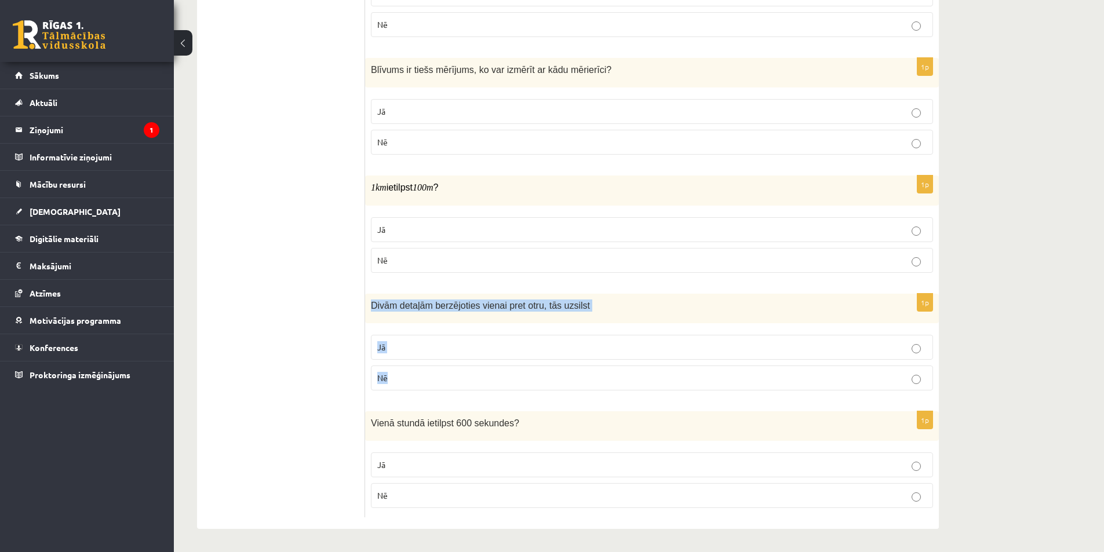
drag, startPoint x: 366, startPoint y: 300, endPoint x: 431, endPoint y: 372, distance: 96.4
click at [431, 372] on div "1p Divām detaļām berzējoties vienai pret otru, tās uzsilst Jā Nē" at bounding box center [652, 347] width 574 height 106
click at [386, 346] on p "Jā" at bounding box center [652, 347] width 550 height 12
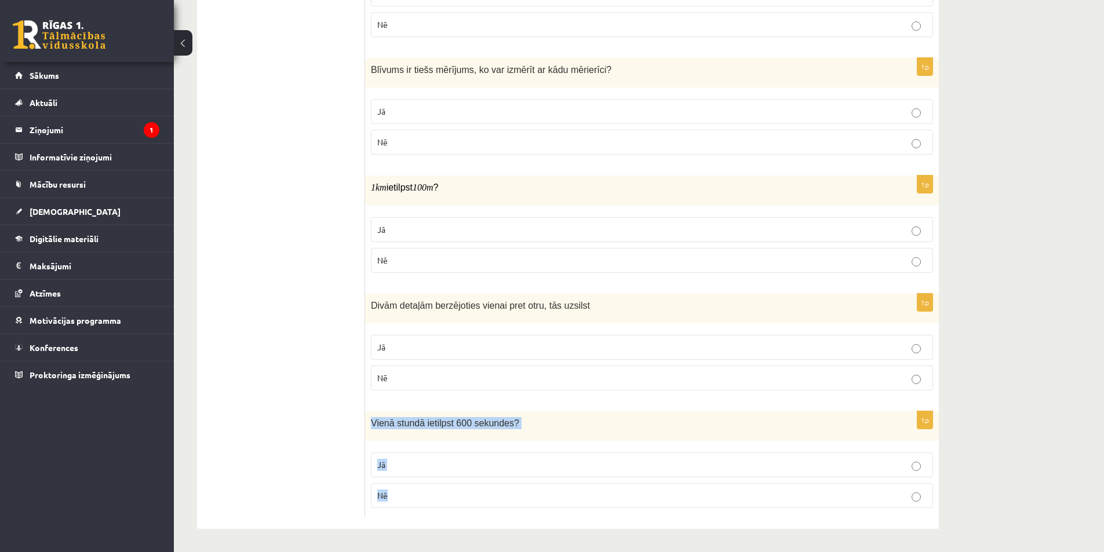
drag, startPoint x: 369, startPoint y: 423, endPoint x: 418, endPoint y: 502, distance: 92.7
click at [418, 502] on div "1p Vienā stundā ietilpst 600 sekundes ? Jā Nē" at bounding box center [652, 465] width 574 height 106
click at [419, 491] on p "Nē" at bounding box center [652, 496] width 550 height 12
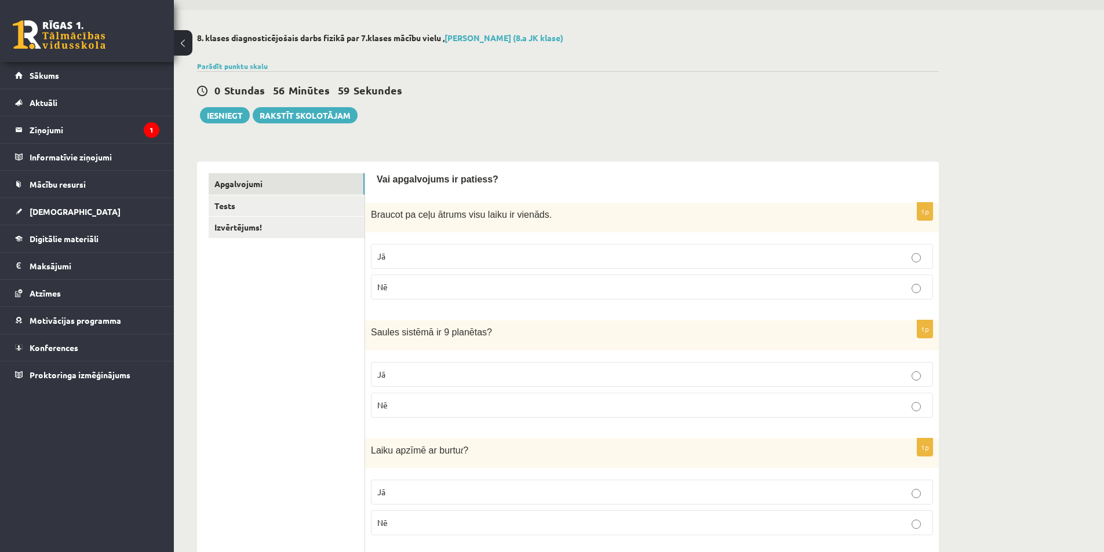
scroll to position [0, 0]
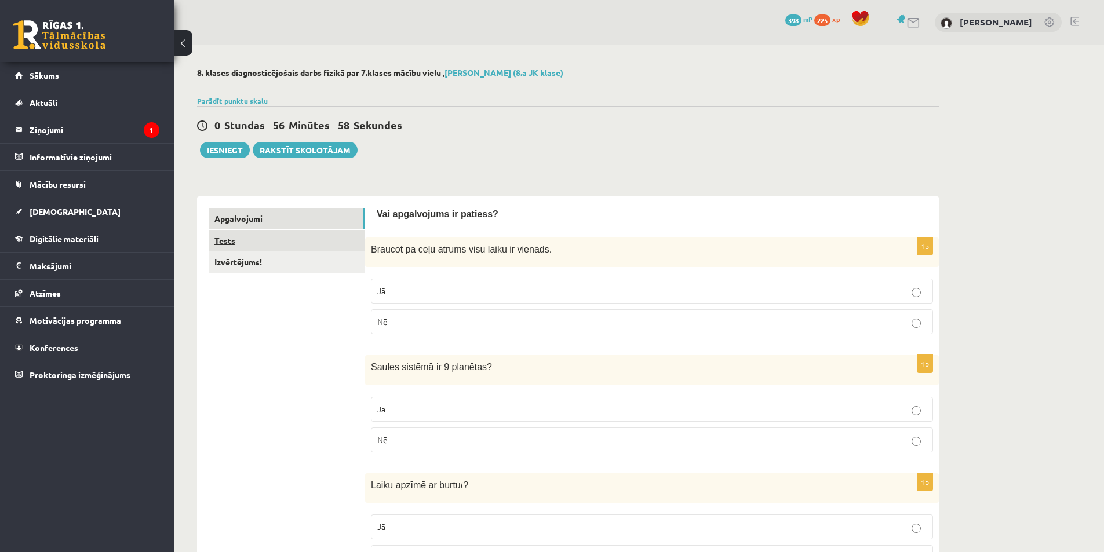
click at [263, 242] on link "Tests" at bounding box center [287, 240] width 156 height 21
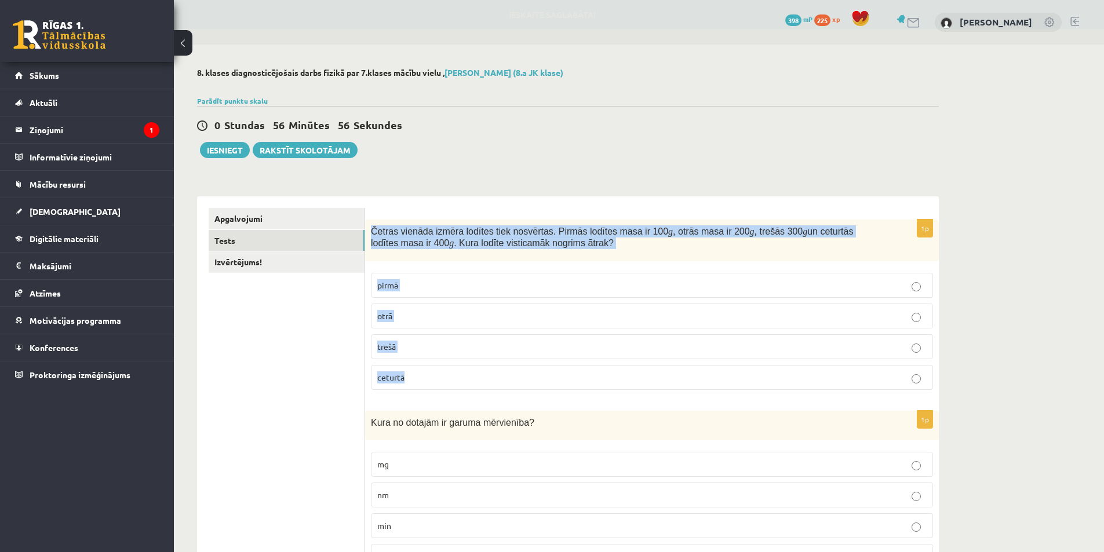
drag, startPoint x: 370, startPoint y: 224, endPoint x: 461, endPoint y: 380, distance: 180.6
click at [461, 380] on div "1p Četras vienāda izmēra lodītes tiek nosvērtas. Pirmās lodītes masa ir 100 g ,…" at bounding box center [652, 310] width 574 height 180
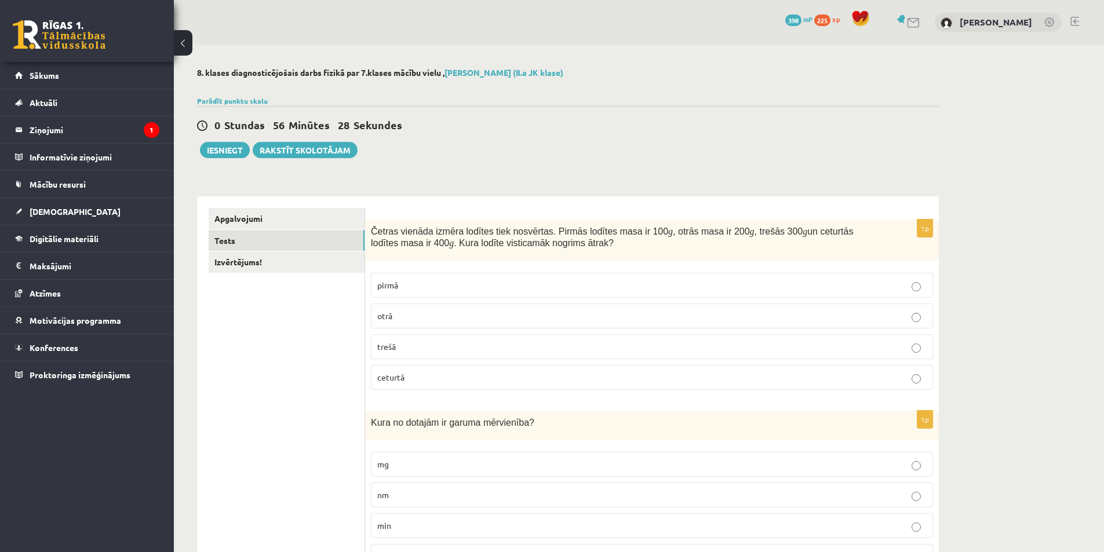
click at [426, 379] on p "ceturtā" at bounding box center [652, 378] width 550 height 12
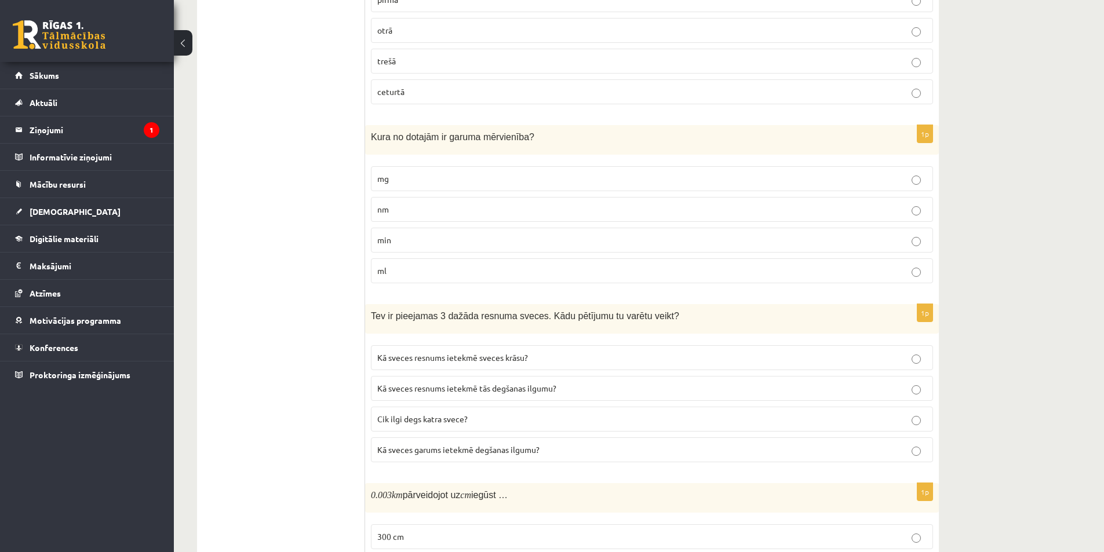
scroll to position [290, 0]
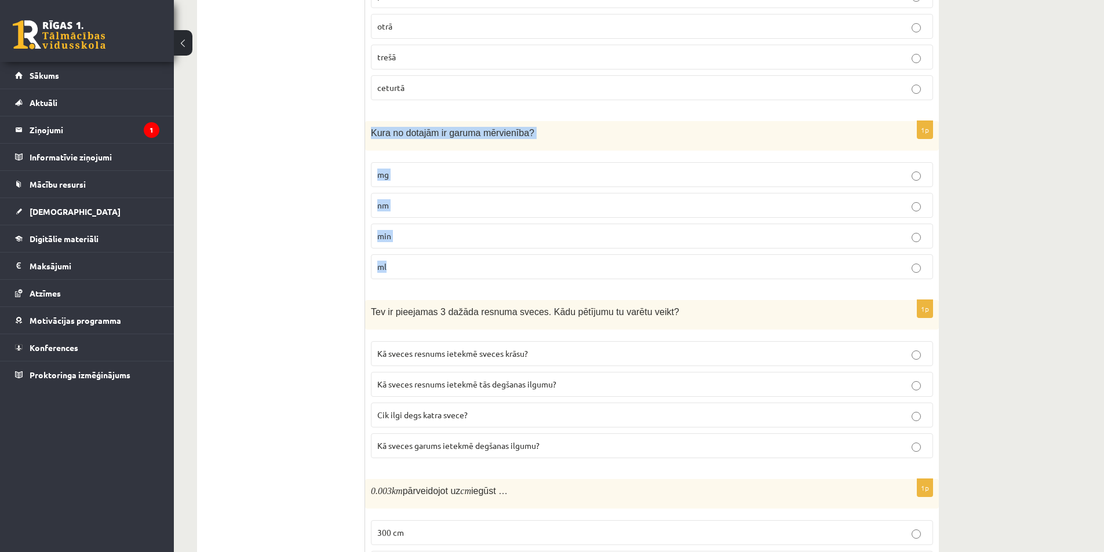
drag, startPoint x: 369, startPoint y: 128, endPoint x: 492, endPoint y: 276, distance: 192.7
click at [492, 276] on div "1p Kura no dotajām ir garuma mērvienība? mg nm min ml" at bounding box center [652, 205] width 574 height 168
drag, startPoint x: 372, startPoint y: 130, endPoint x: 457, endPoint y: 272, distance: 165.6
click at [457, 272] on div "1p Kura no dotajām ir garuma mērvienība? mg nm min ml" at bounding box center [652, 205] width 574 height 168
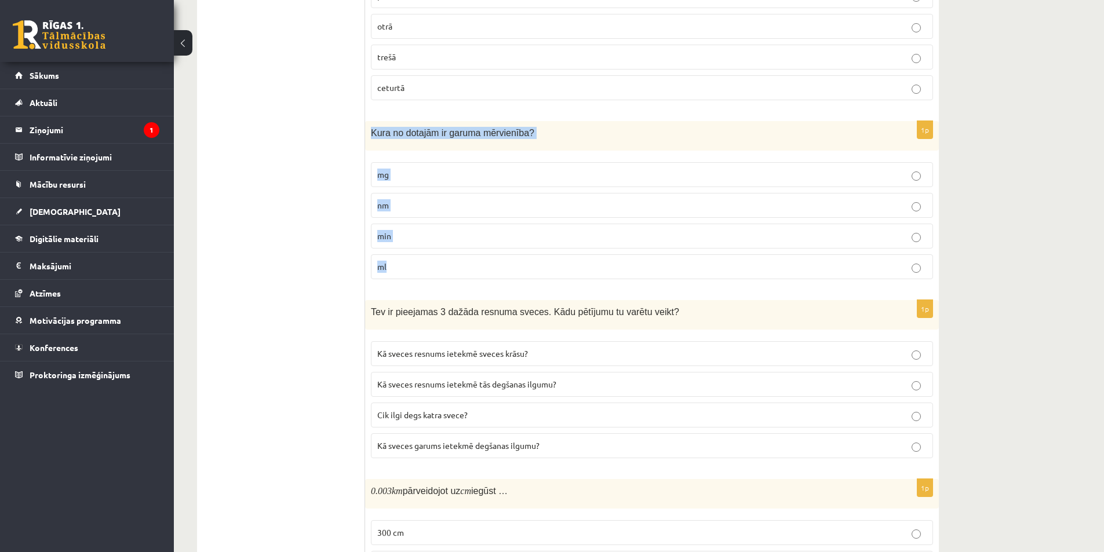
click at [403, 205] on p "nm" at bounding box center [652, 205] width 550 height 12
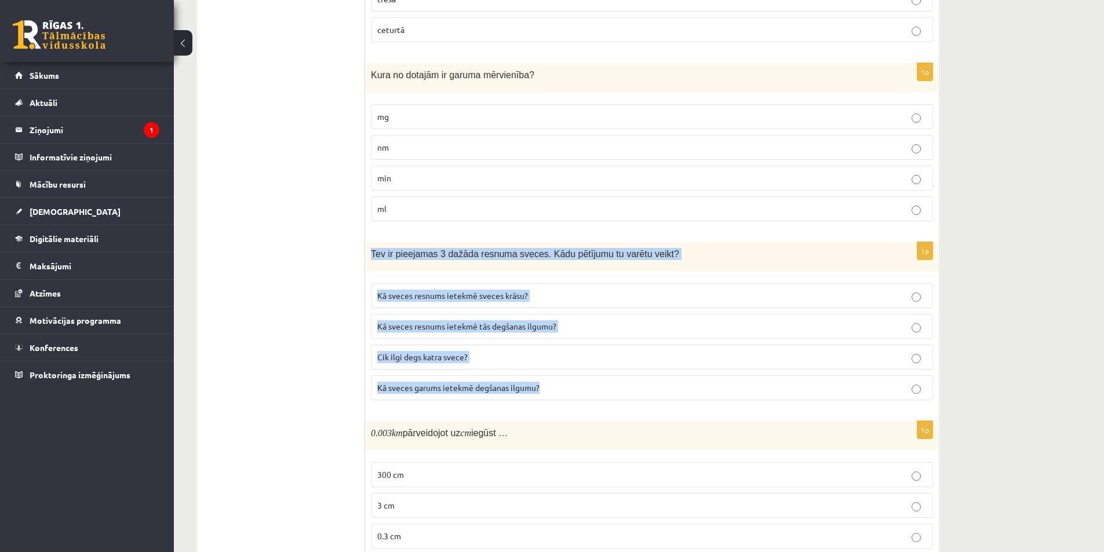
drag, startPoint x: 372, startPoint y: 250, endPoint x: 558, endPoint y: 398, distance: 237.3
click at [558, 398] on div "1p Tev ir pieejamas 3 dažāda resnuma sveces. Kādu pētījumu tu varētu veikt? Kā …" at bounding box center [652, 326] width 574 height 168
click at [464, 300] on span "Kā sveces resnums ietekmē sveces krāsu?" at bounding box center [452, 295] width 151 height 10
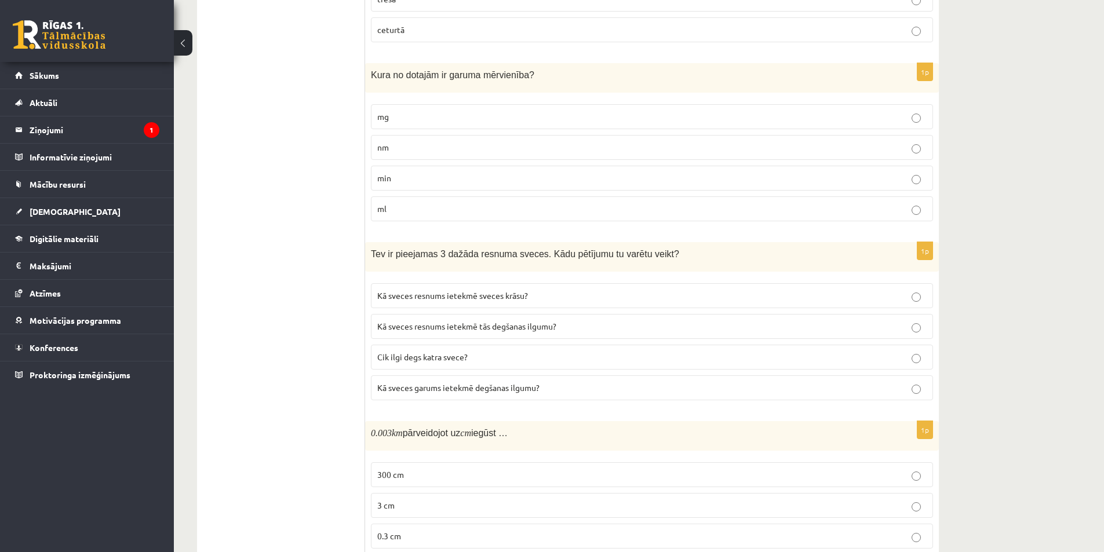
click at [509, 334] on label "Kā sveces resnums ietekmē tās degšanas ilgumu?" at bounding box center [652, 326] width 562 height 25
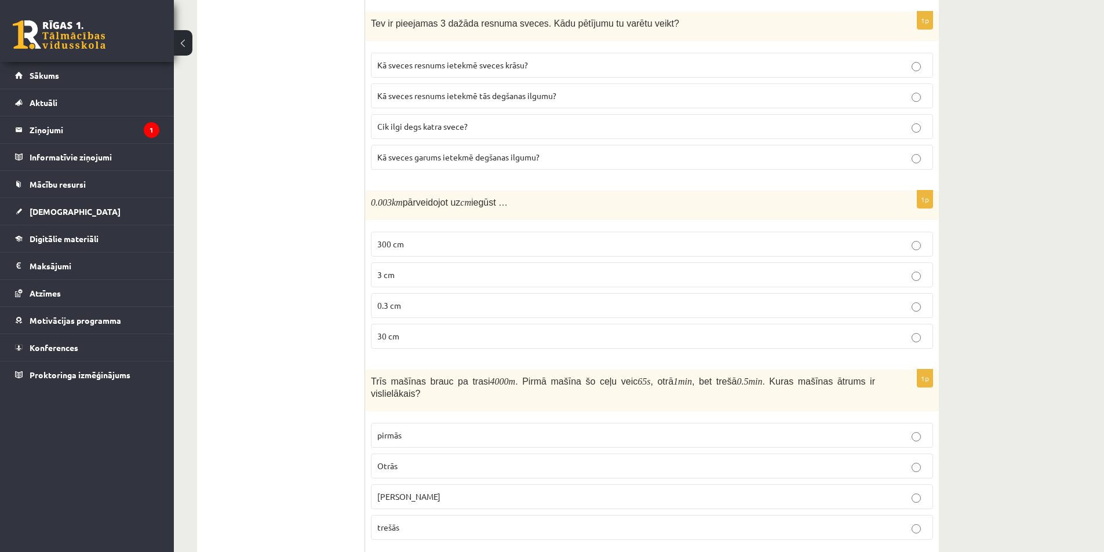
scroll to position [580, 0]
drag, startPoint x: 363, startPoint y: 196, endPoint x: 464, endPoint y: 279, distance: 130.1
click at [466, 282] on div "**********" at bounding box center [568, 547] width 742 height 1861
click at [437, 224] on div "1p 0.003 km pārveidojot uz cm iegūst … 300 cm 3 cm 0.3 cm 30 cm" at bounding box center [652, 274] width 574 height 168
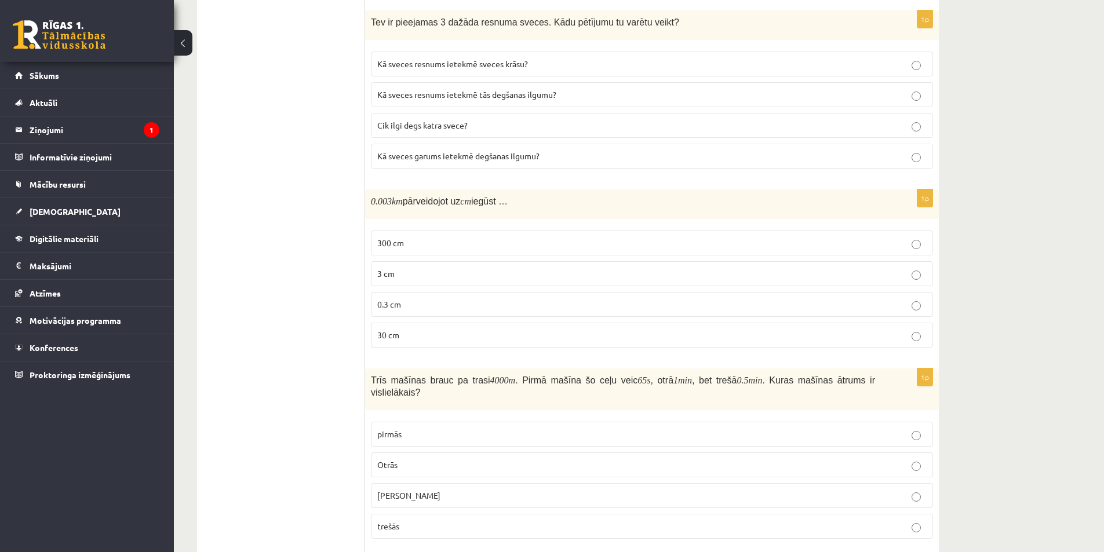
drag, startPoint x: 365, startPoint y: 190, endPoint x: 428, endPoint y: 236, distance: 78.5
click at [435, 242] on div "**********" at bounding box center [568, 547] width 742 height 1861
click at [428, 236] on label "300 cm" at bounding box center [652, 243] width 562 height 25
drag, startPoint x: 369, startPoint y: 201, endPoint x: 503, endPoint y: 331, distance: 186.9
click at [503, 331] on div "1p 0.003 km pārveidojot uz cm iegūst … 300 cm 3 cm 0.3 cm 30 cm" at bounding box center [652, 274] width 574 height 168
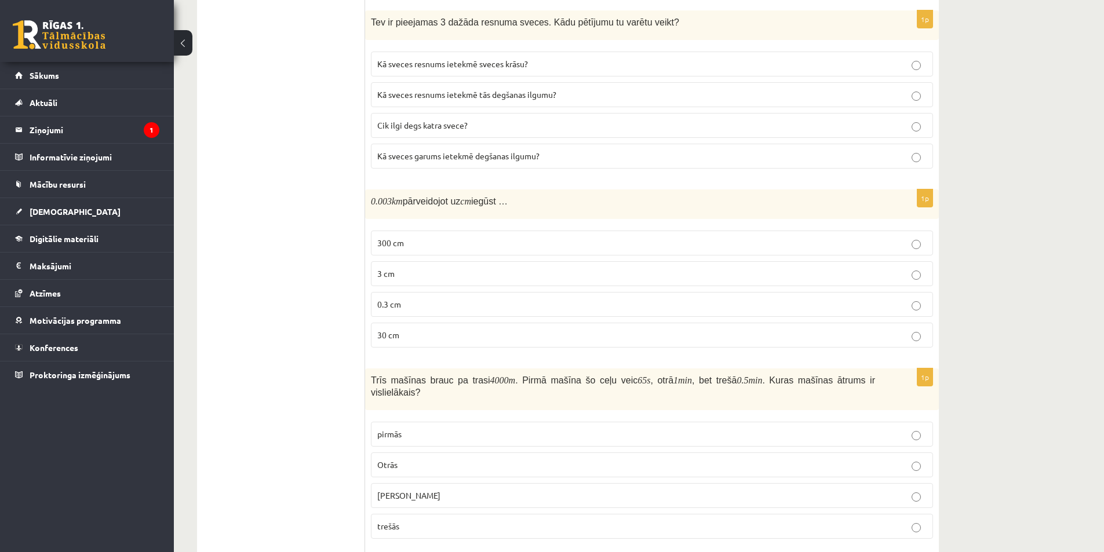
drag, startPoint x: 299, startPoint y: 297, endPoint x: 299, endPoint y: 267, distance: 29.6
click at [299, 267] on ul "Apgalvojumi Tests Izvērtējums!" at bounding box center [287, 547] width 157 height 1838
drag, startPoint x: 440, startPoint y: 245, endPoint x: 439, endPoint y: 265, distance: 19.7
click at [439, 249] on p "300 cm" at bounding box center [652, 243] width 550 height 12
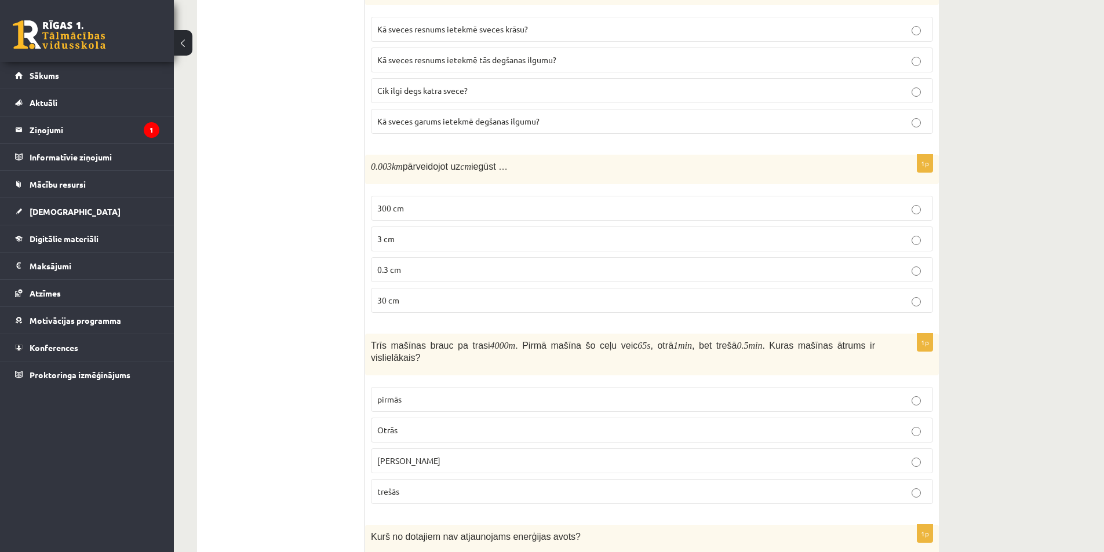
scroll to position [754, 0]
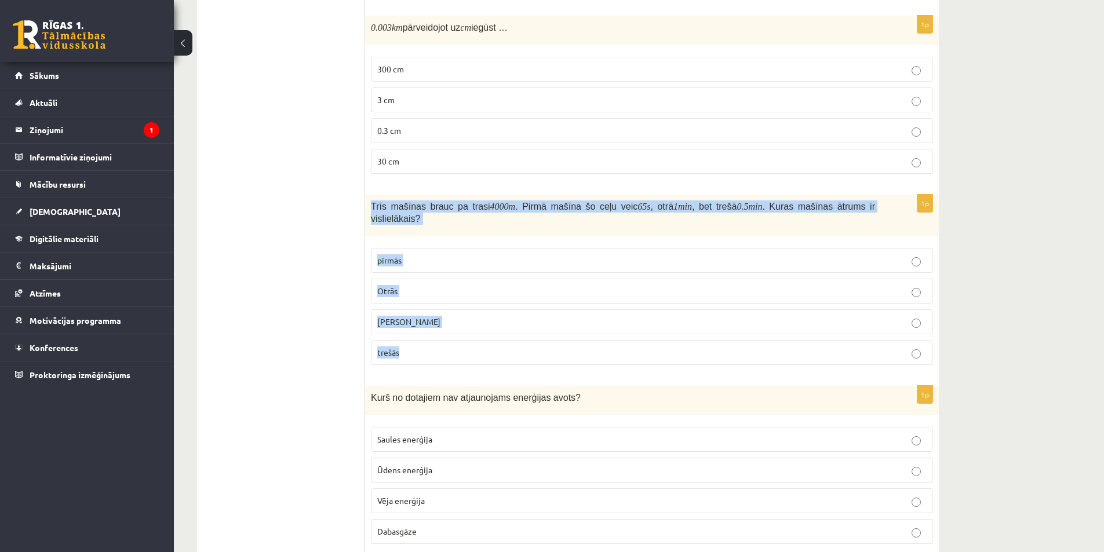
drag, startPoint x: 367, startPoint y: 201, endPoint x: 488, endPoint y: 363, distance: 202.1
click at [488, 363] on div "1p Trīs mašīnas brauc pa trasi 4000 m . Pirmā mašīna šo ceļu veic 65 s , otrā 1…" at bounding box center [652, 285] width 574 height 180
click at [451, 361] on label "trešās" at bounding box center [652, 352] width 562 height 25
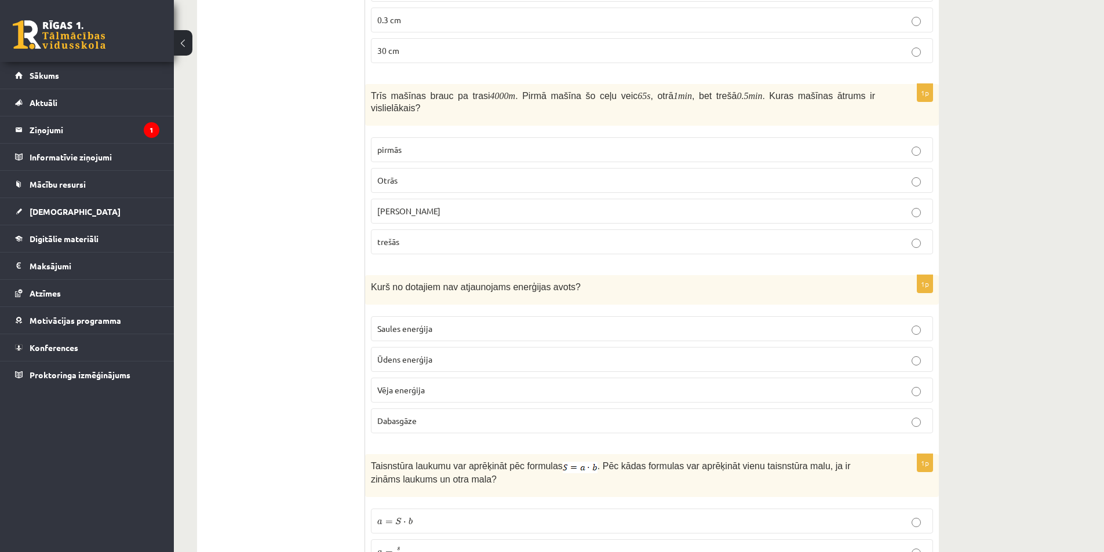
scroll to position [870, 0]
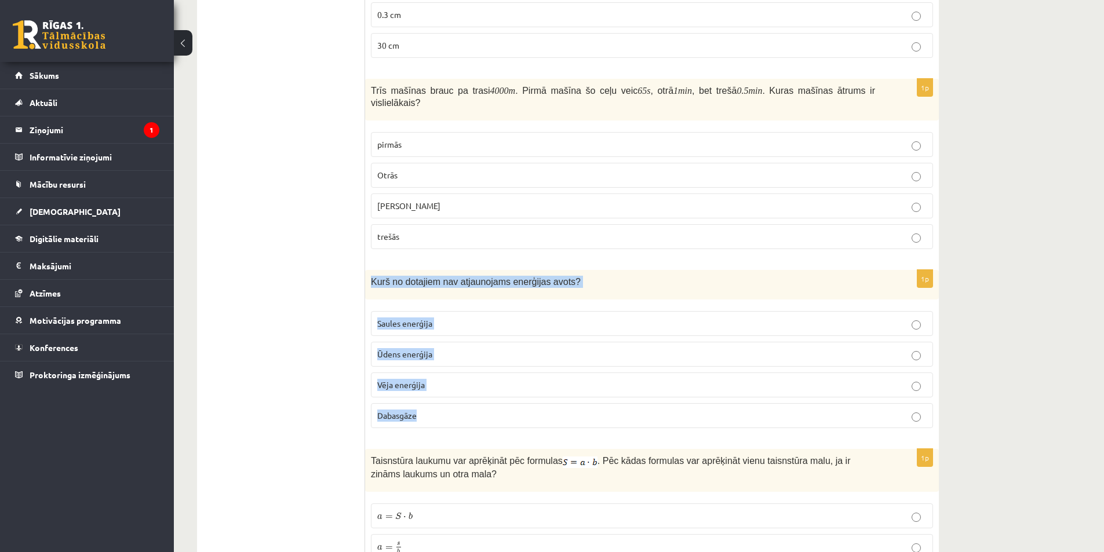
drag, startPoint x: 420, startPoint y: 336, endPoint x: 465, endPoint y: 410, distance: 87.1
click at [465, 410] on div "1p Kurš no dotajiem nav atjaunojams enerģijas avots? Saules enerģija Ūdens ener…" at bounding box center [652, 354] width 574 height 168
click at [421, 422] on p "Dabasgāze" at bounding box center [652, 416] width 550 height 12
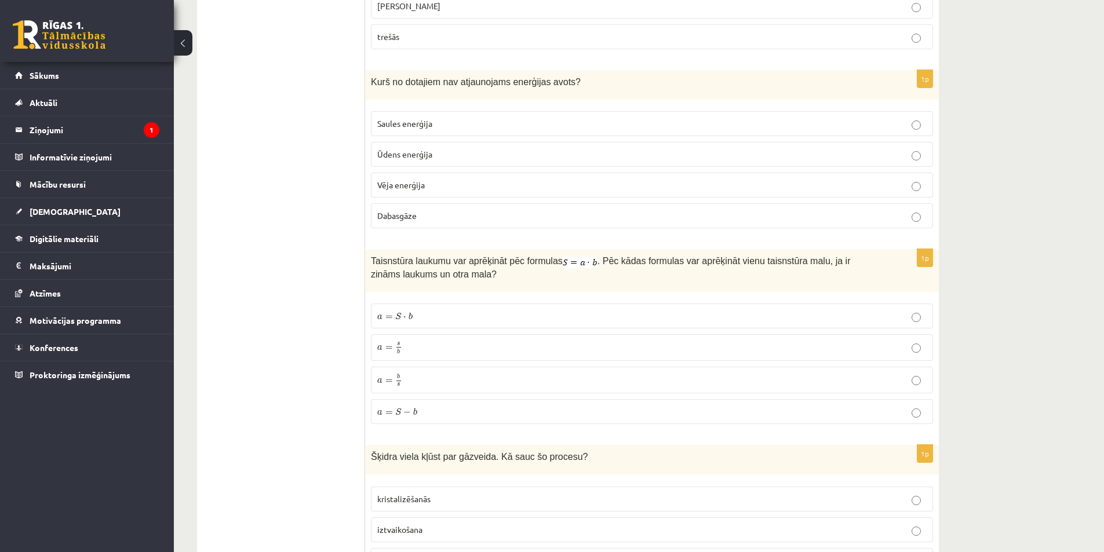
scroll to position [1101, 0]
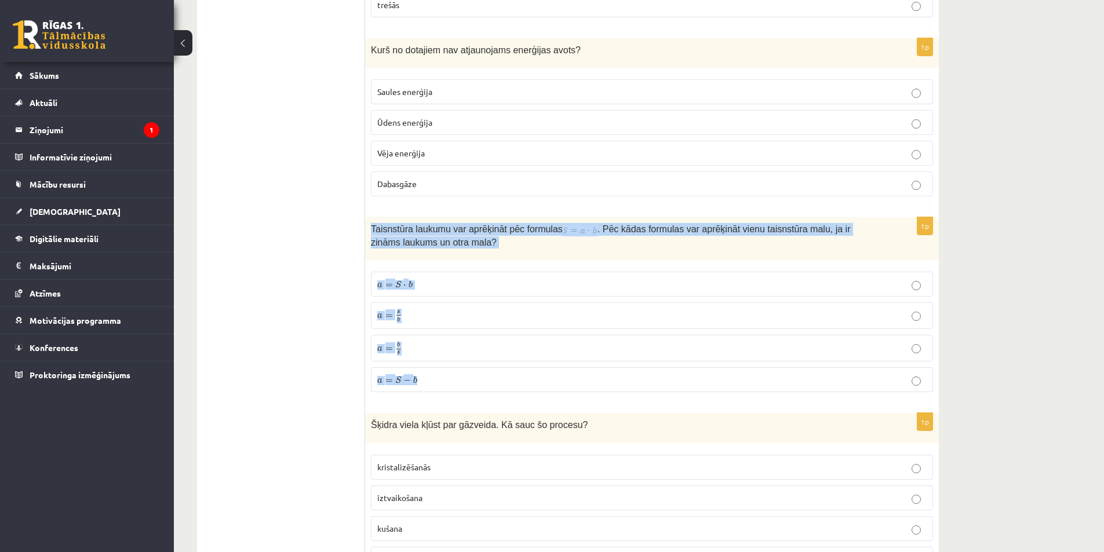
drag, startPoint x: 370, startPoint y: 226, endPoint x: 456, endPoint y: 391, distance: 185.9
click at [456, 391] on div "1p Taisnstūra laukumu var aprēķināt pēc formulas . Pēc kādas formulas var aprēķ…" at bounding box center [652, 309] width 574 height 184
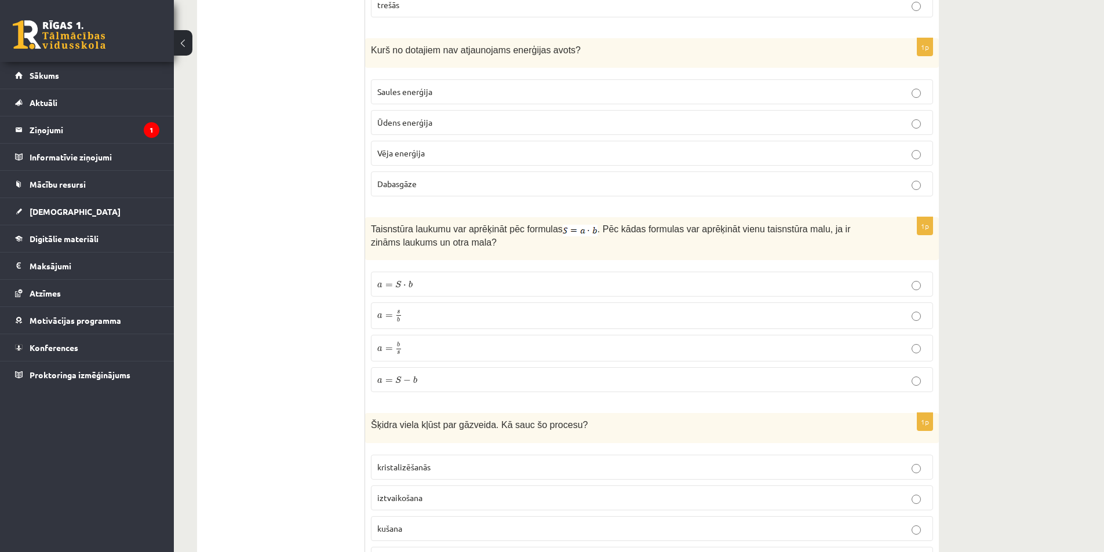
click at [337, 384] on ul "Apgalvojumi Tests Izvērtējums!" at bounding box center [287, 26] width 157 height 1838
click at [425, 380] on p "a = S − b a = S − b" at bounding box center [652, 380] width 550 height 12
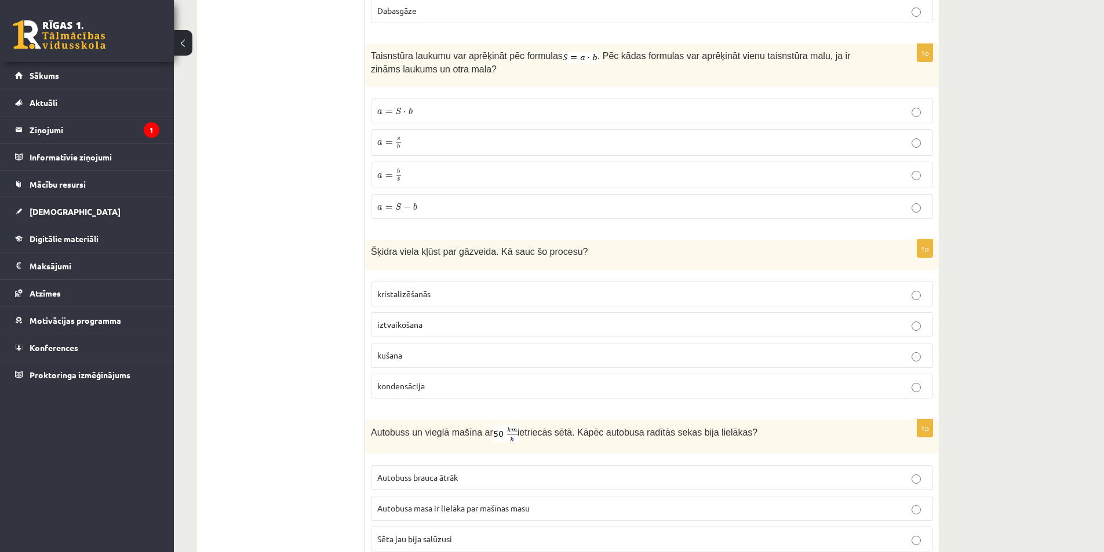
scroll to position [1275, 0]
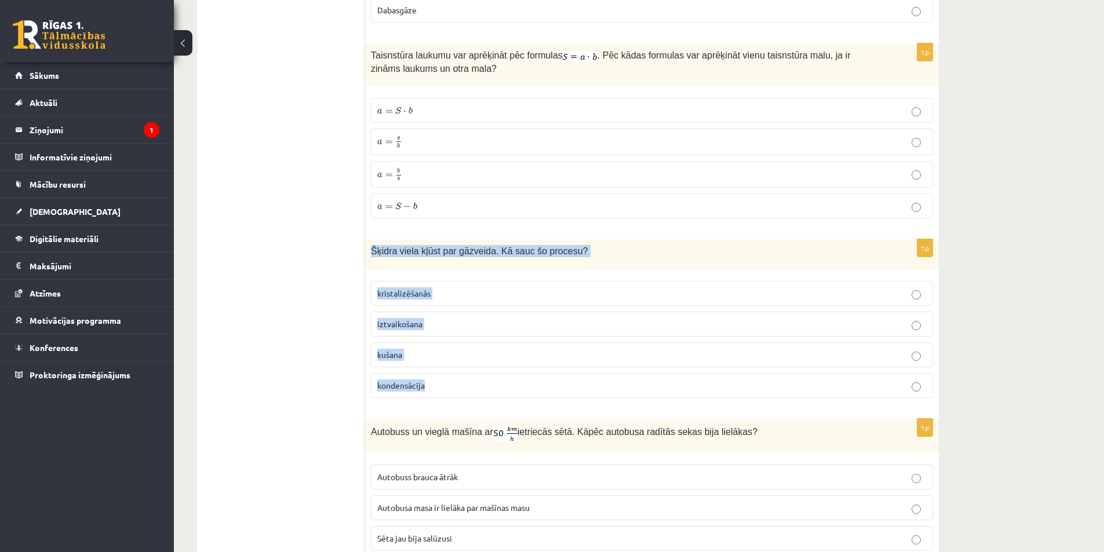
drag, startPoint x: 369, startPoint y: 242, endPoint x: 482, endPoint y: 388, distance: 184.7
click at [482, 388] on div "1p Šķidra viela kļūst par gāzveida. Kā sauc šo procesu? kristalizēšanās iztvaik…" at bounding box center [652, 323] width 574 height 168
click at [428, 324] on p "iztvaikošana" at bounding box center [652, 324] width 550 height 12
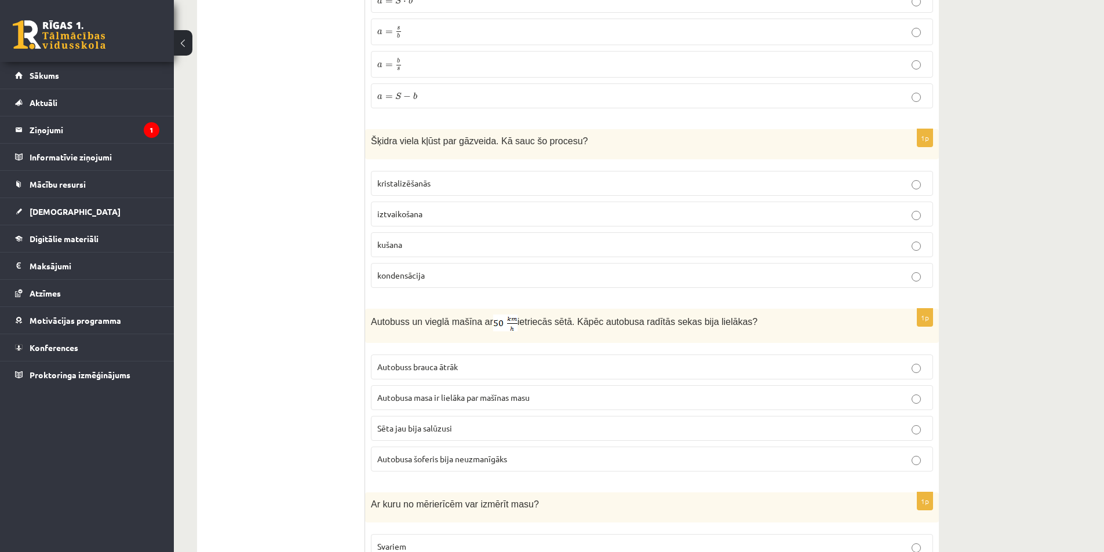
scroll to position [1449, 0]
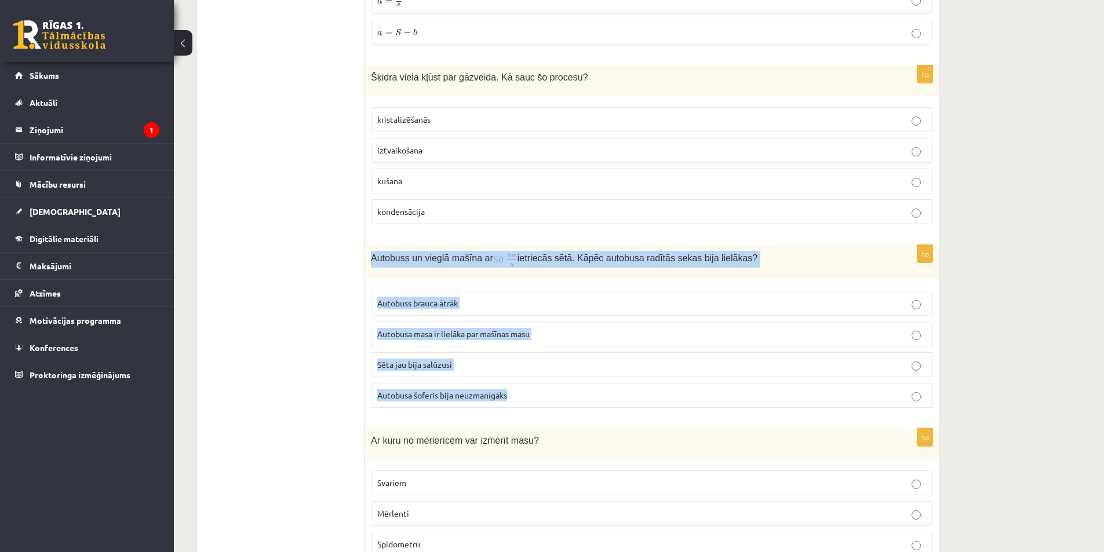
drag, startPoint x: 369, startPoint y: 256, endPoint x: 522, endPoint y: 411, distance: 218.5
click at [522, 411] on div "1p Autobuss un vieglā mašīna ar ietriecās sētā. Kāpēc autobusa radītās sekas bi…" at bounding box center [652, 331] width 574 height 173
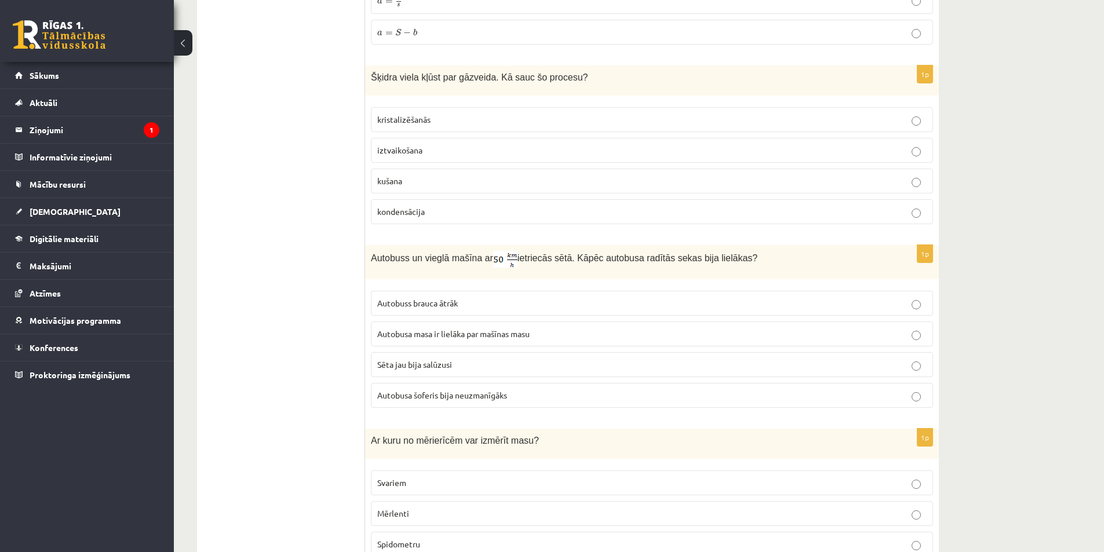
click at [477, 328] on p "Autobusa masa ir lielāka par mašīnas masu" at bounding box center [652, 334] width 550 height 12
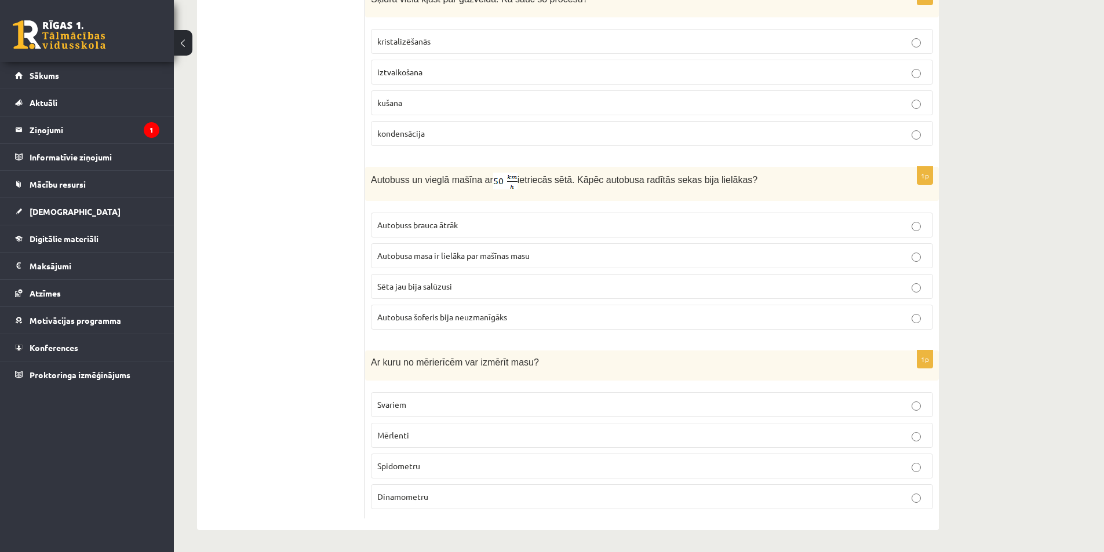
scroll to position [1529, 0]
drag, startPoint x: 383, startPoint y: 356, endPoint x: 428, endPoint y: 397, distance: 60.8
click at [450, 425] on div "1p Ar kuru no mērierīcēm var izmērīt masu? Svariem Mērlenti Spidometru Dinamome…" at bounding box center [652, 434] width 574 height 168
click at [417, 390] on fieldset "Svariem Mērlenti Spidometru Dinamometru" at bounding box center [652, 449] width 562 height 126
drag, startPoint x: 373, startPoint y: 357, endPoint x: 515, endPoint y: 504, distance: 204.6
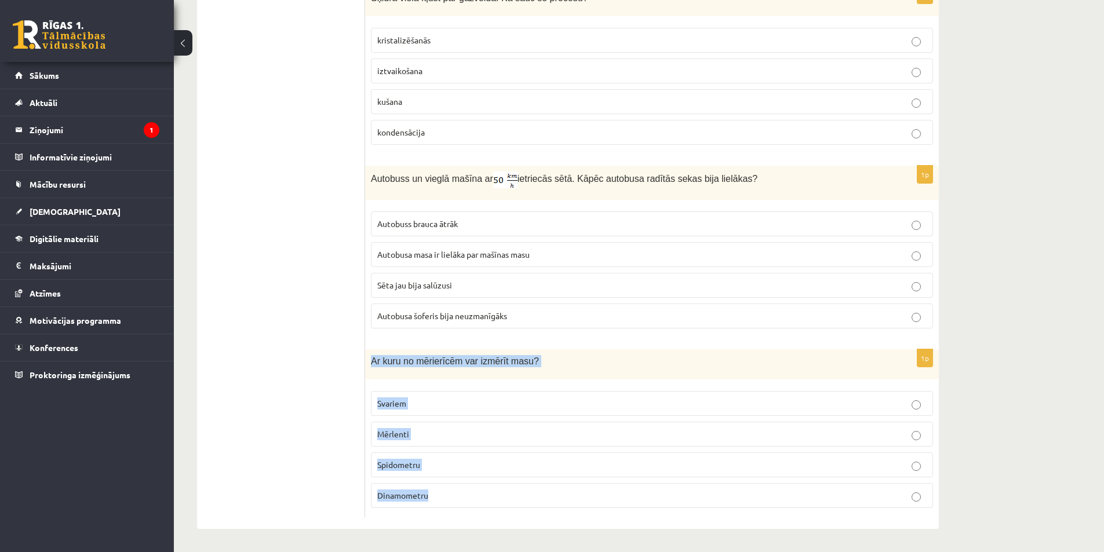
click at [515, 504] on div "1p Ar kuru no mērierīcēm var izmērīt masu? Svariem Mērlenti Spidometru Dinamome…" at bounding box center [652, 434] width 574 height 168
click at [442, 410] on p "Svariem" at bounding box center [652, 404] width 550 height 12
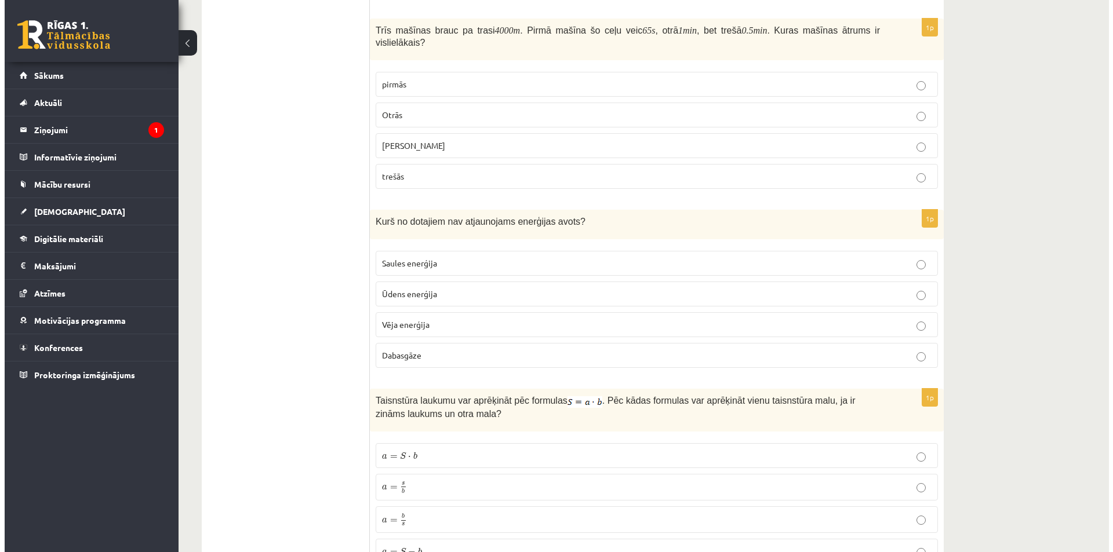
scroll to position [0, 0]
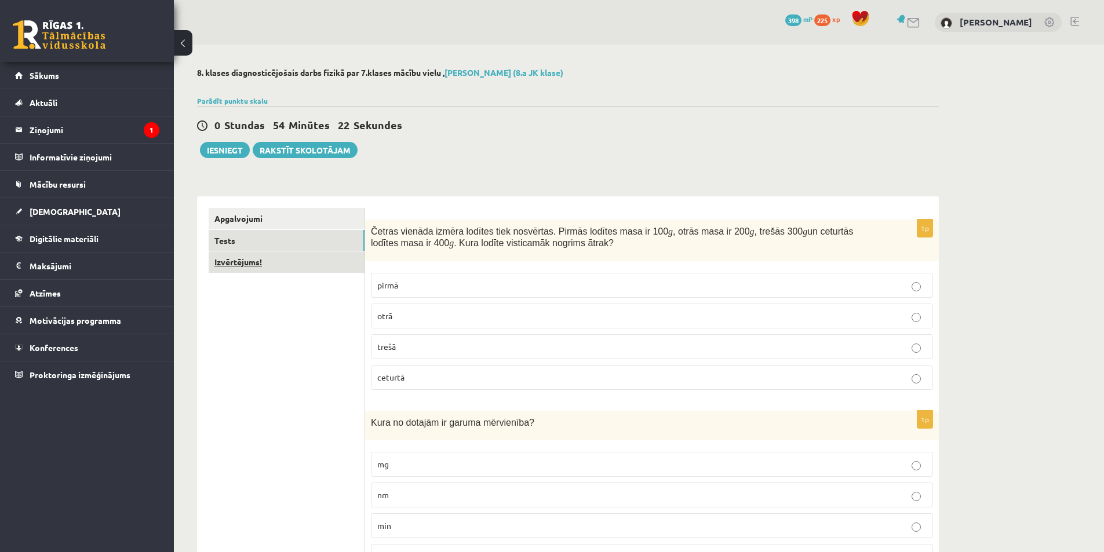
click at [264, 267] on link "Izvērtējums!" at bounding box center [287, 262] width 156 height 21
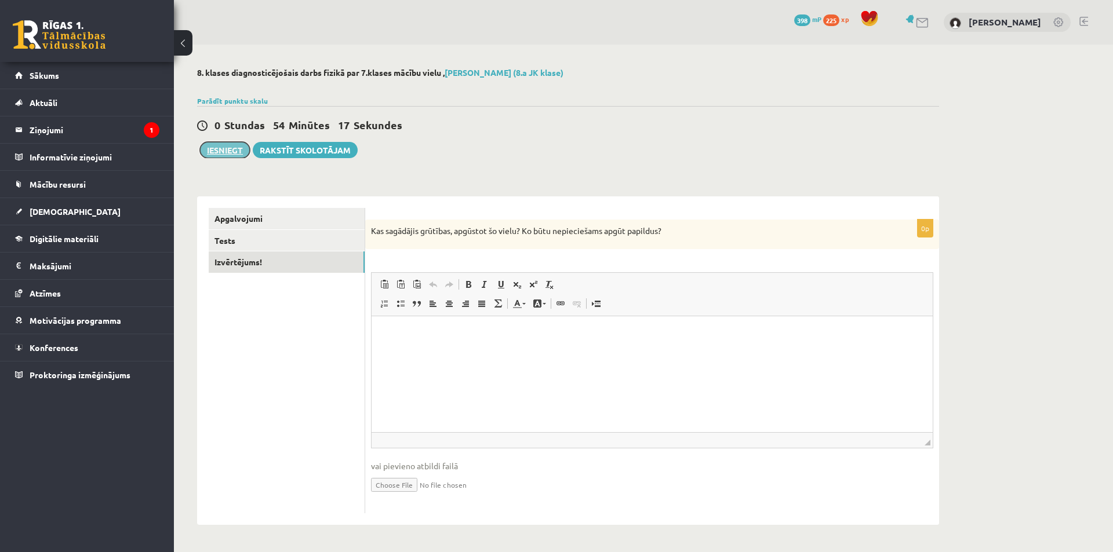
click at [232, 150] on button "Iesniegt" at bounding box center [225, 150] width 50 height 16
click at [289, 229] on link "Apgalvojumi" at bounding box center [287, 218] width 156 height 21
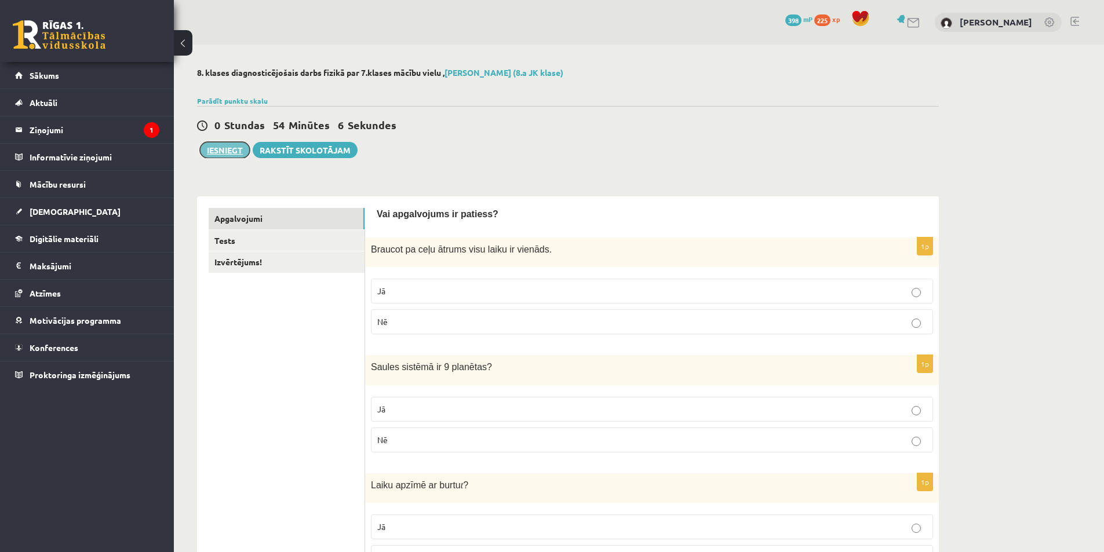
click at [233, 147] on button "Iesniegt" at bounding box center [225, 150] width 50 height 16
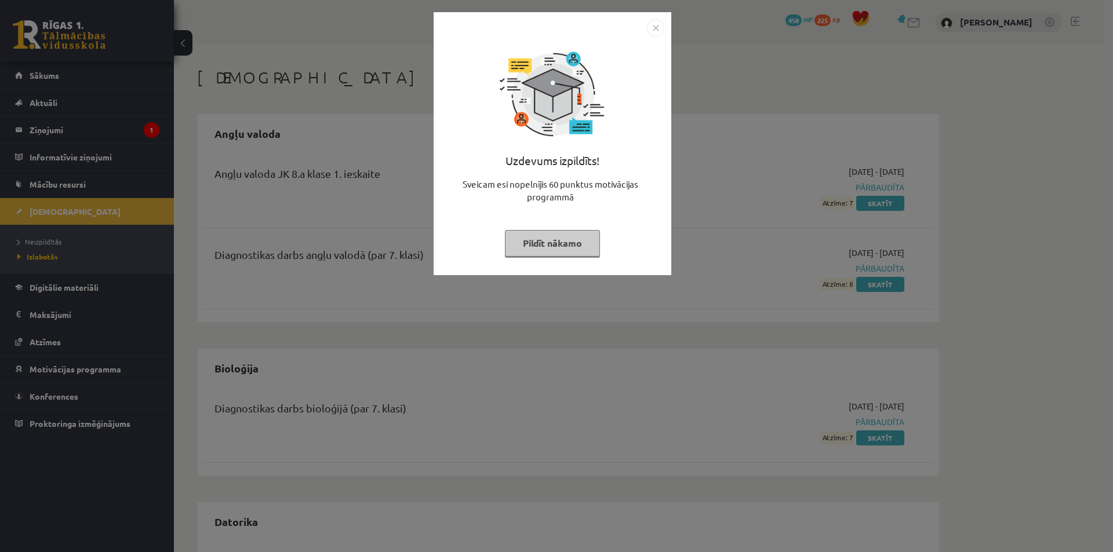
click at [721, 83] on div "Uzdevums izpildīts! Sveicam esi nopelnījis 60 punktus motivācijas programmā Pil…" at bounding box center [556, 276] width 1113 height 552
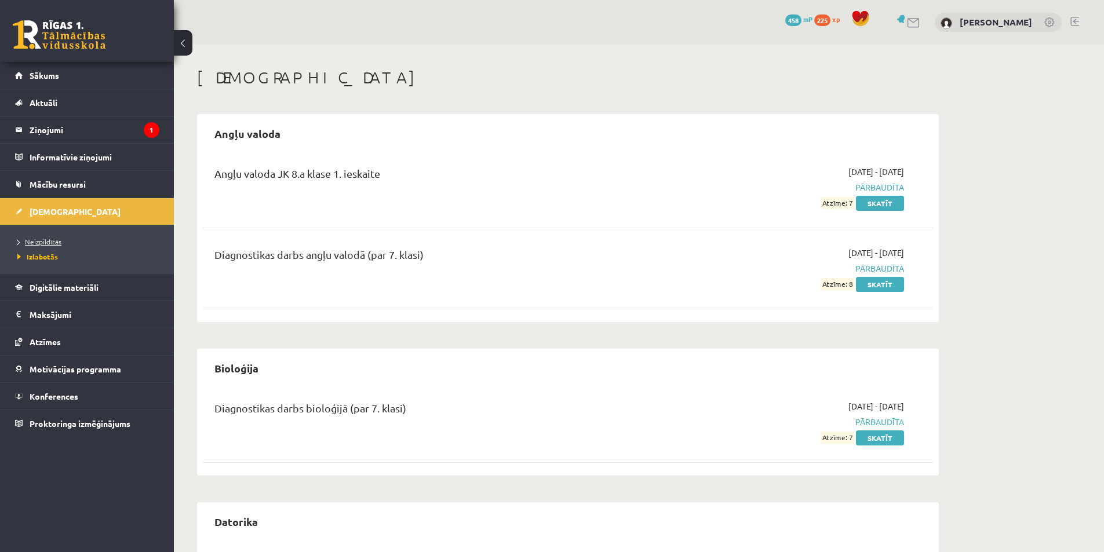
click at [53, 240] on span "Neizpildītās" at bounding box center [39, 241] width 44 height 9
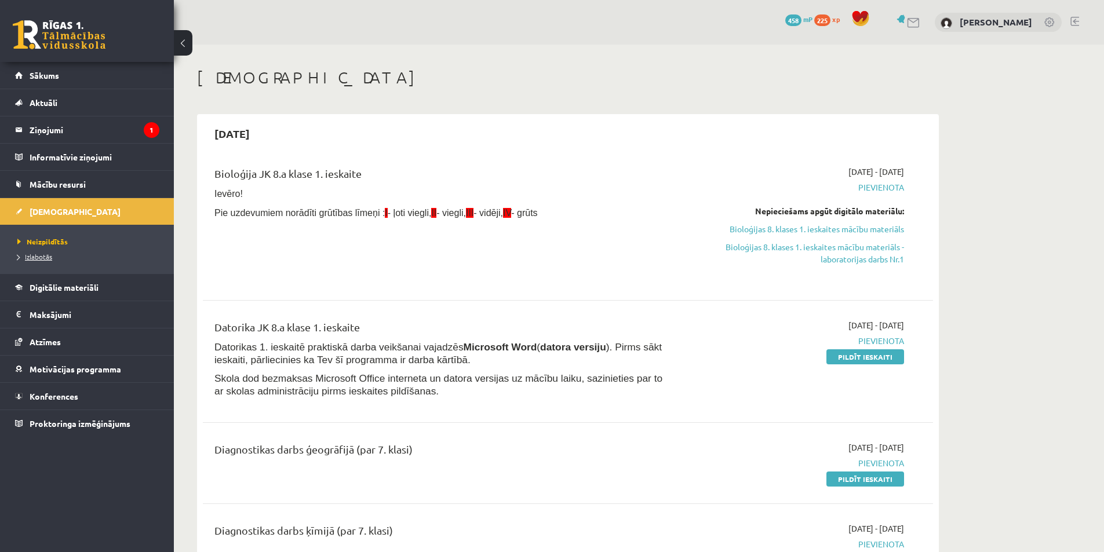
click at [75, 256] on link "Izlabotās" at bounding box center [89, 257] width 145 height 10
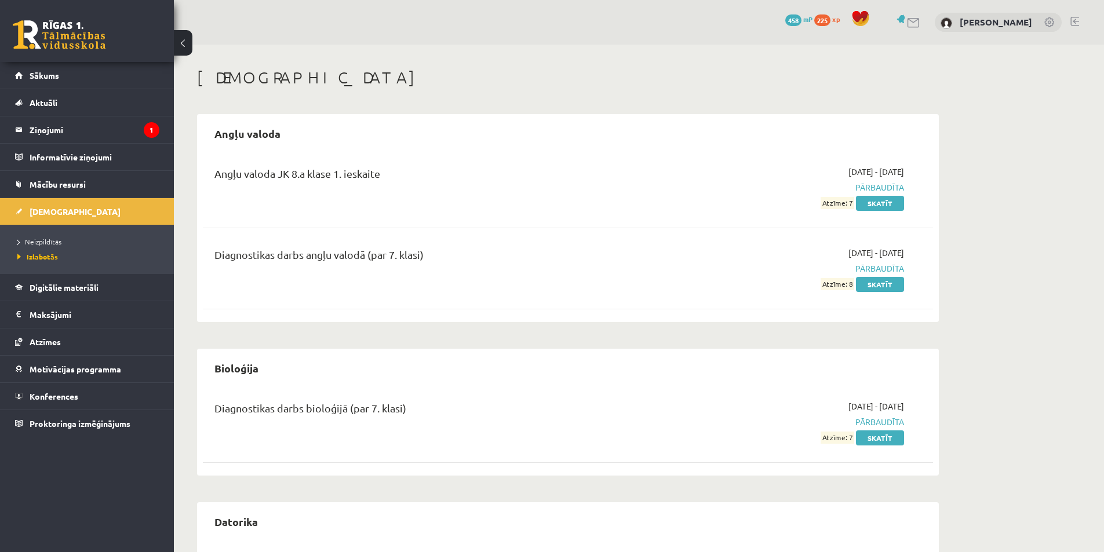
click at [1078, 19] on link at bounding box center [1075, 21] width 9 height 9
